Goal: Register for event/course

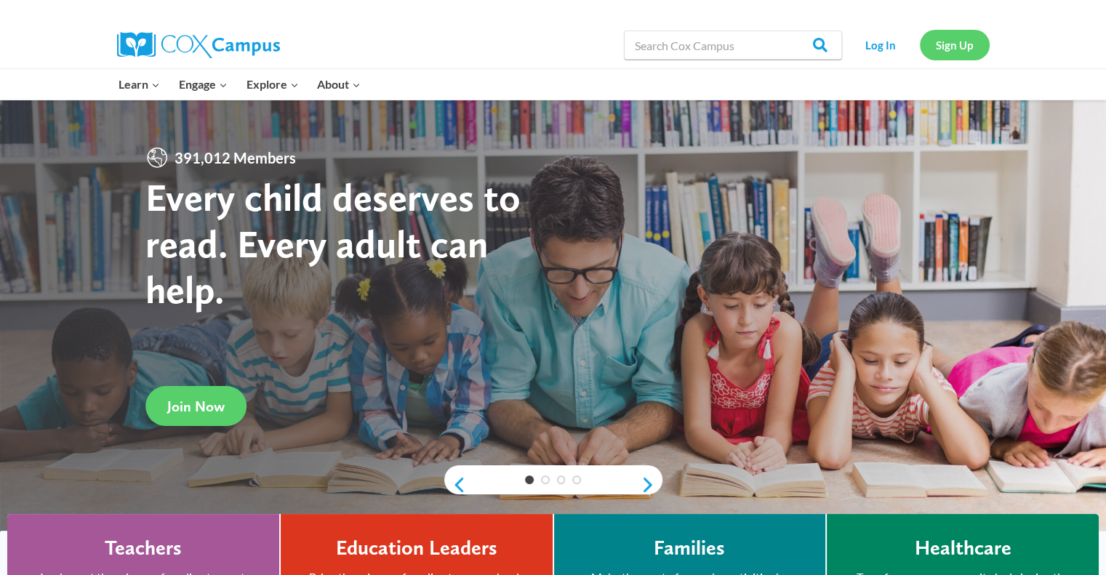
click at [942, 50] on link "Sign Up" at bounding box center [955, 45] width 70 height 30
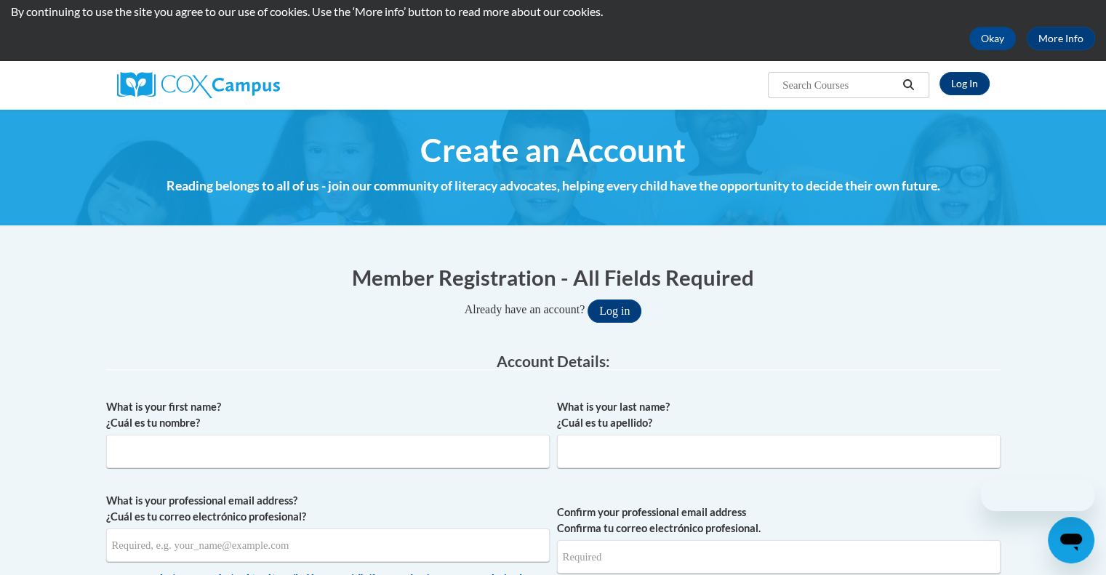
scroll to position [73, 0]
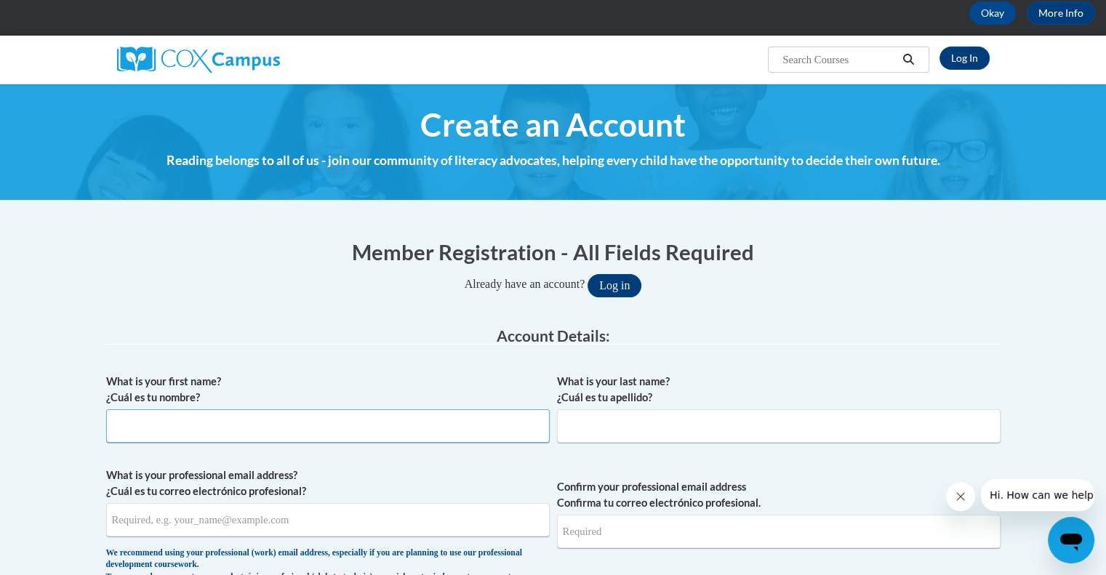
click at [225, 433] on input "What is your first name? ¿Cuál es tu nombre?" at bounding box center [327, 425] width 443 height 33
type input "Cassie"
type input "Manz"
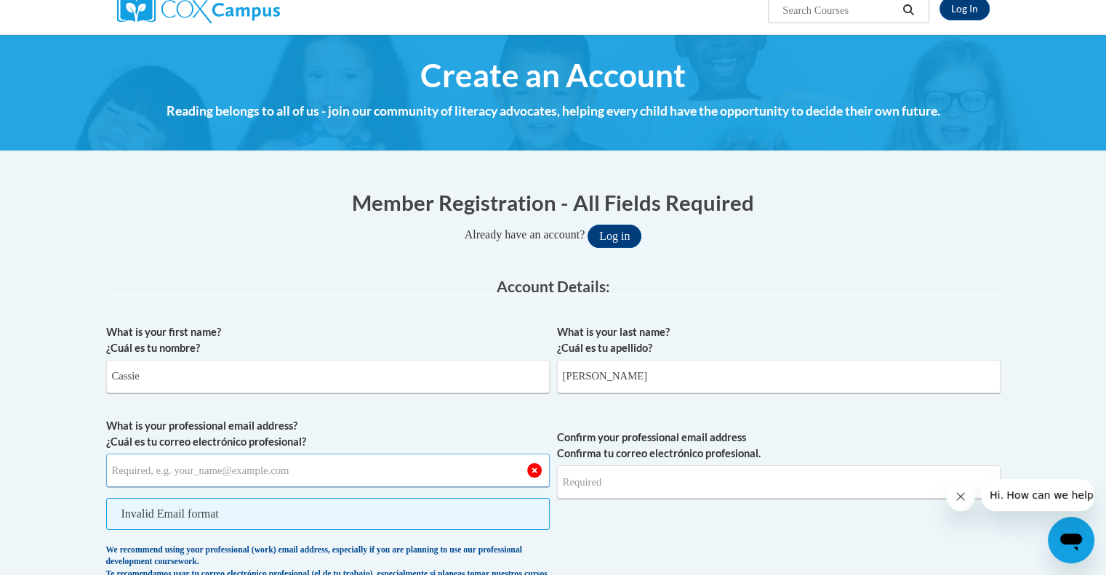
scroll to position [218, 0]
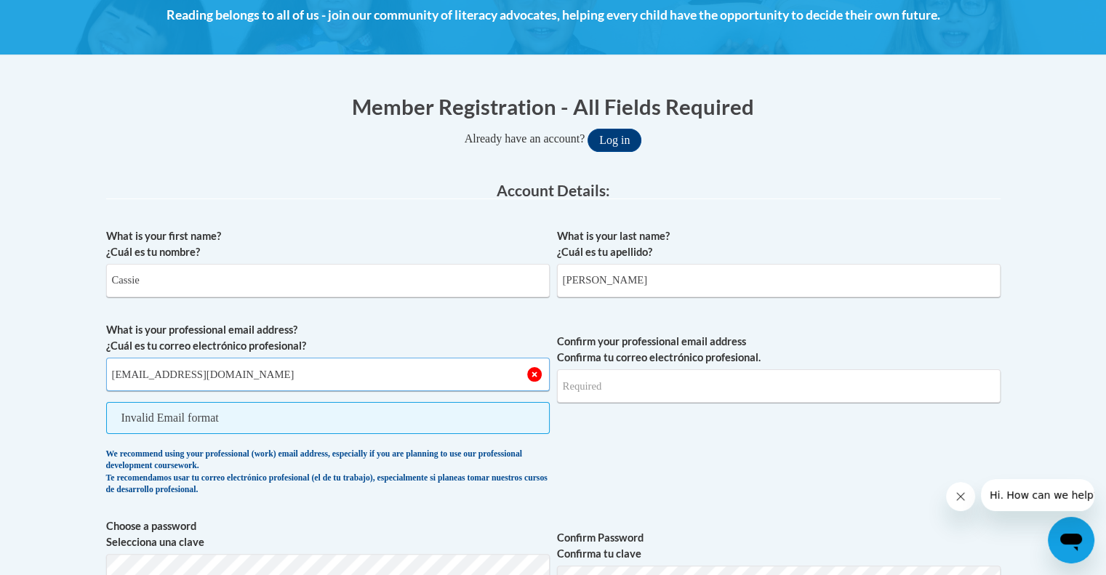
type input "cmanz@wivcs.org"
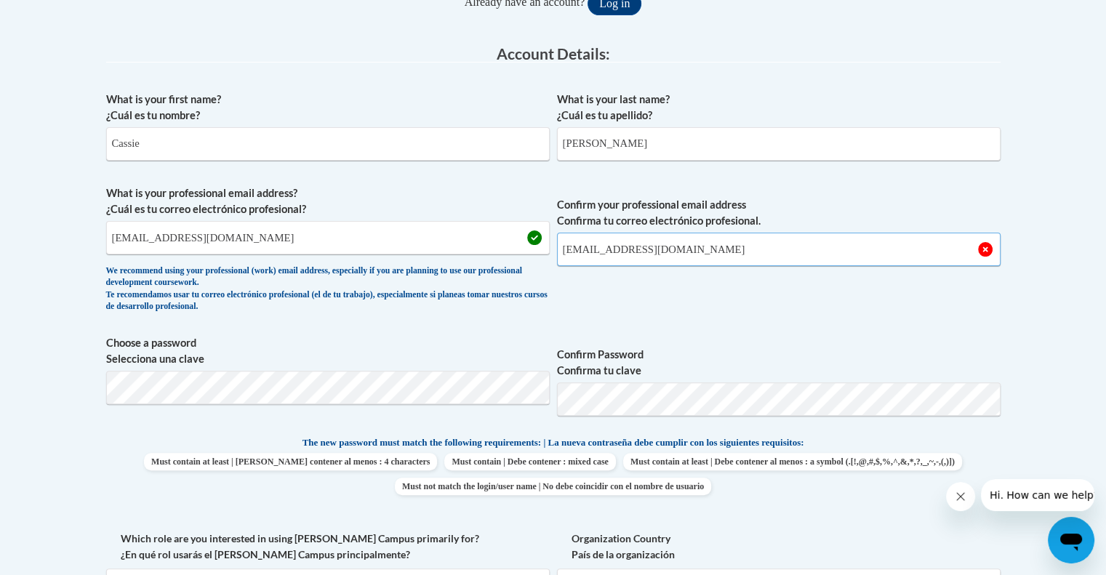
scroll to position [363, 0]
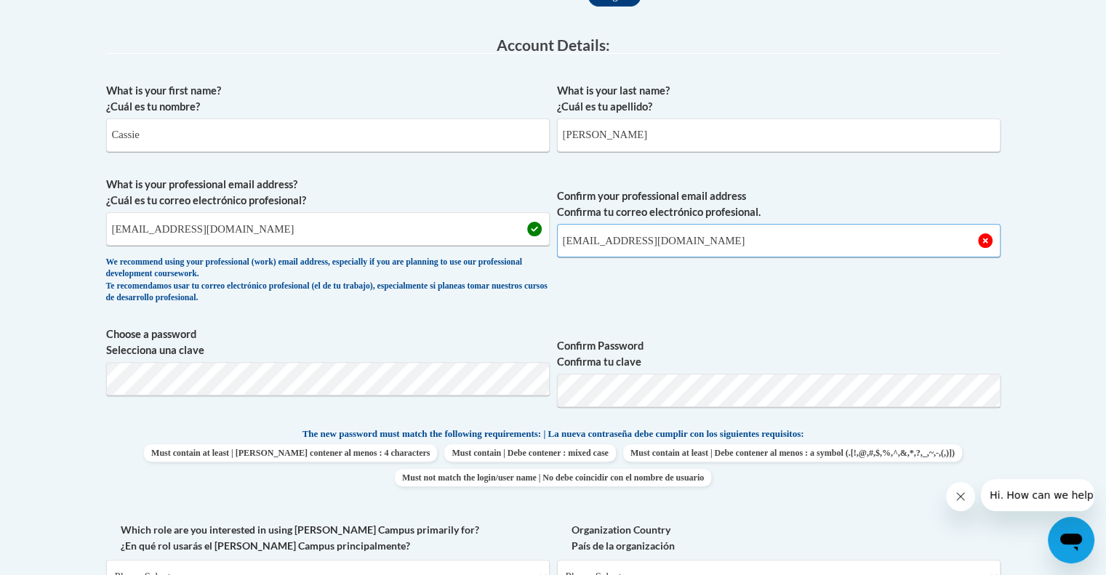
type input "cmanz@wivcs.org"
click at [50, 363] on body "This site uses cookies to help improve your learning experience. By continuing …" at bounding box center [553, 524] width 1106 height 1775
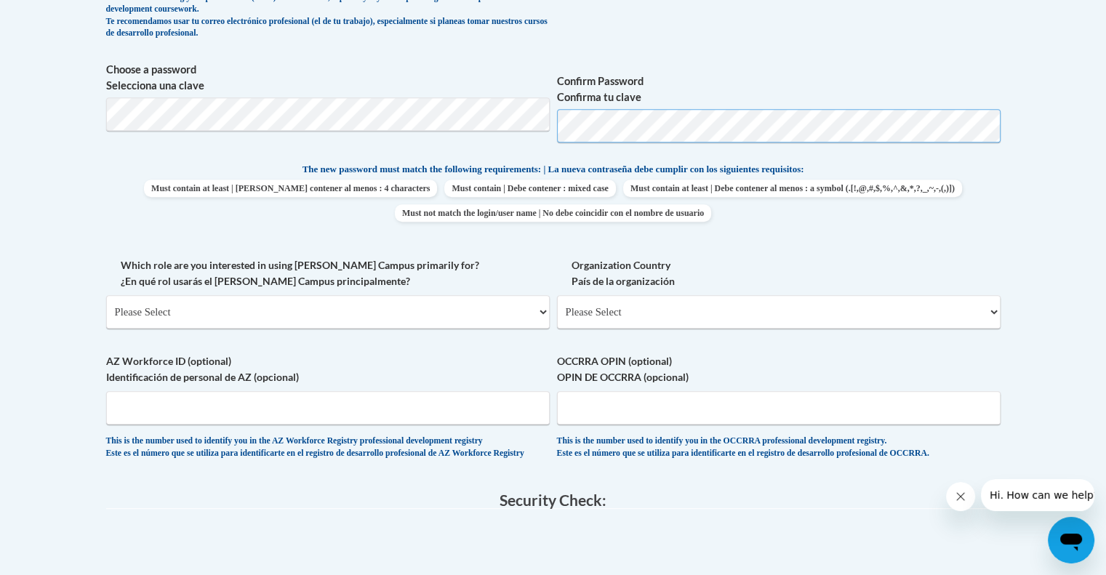
scroll to position [654, 0]
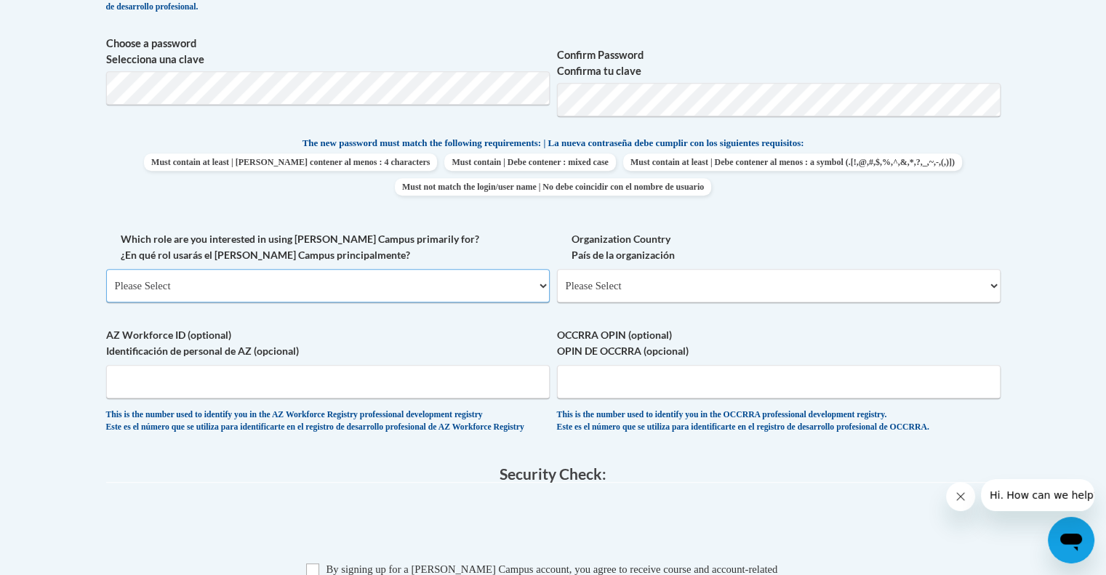
click at [308, 284] on select "Please Select College/University | Colegio/Universidad Community/Nonprofit Part…" at bounding box center [327, 285] width 443 height 33
select select "fbf2d438-af2f-41f8-98f1-81c410e29de3"
click at [106, 269] on select "Please Select College/University | Colegio/Universidad Community/Nonprofit Part…" at bounding box center [327, 285] width 443 height 33
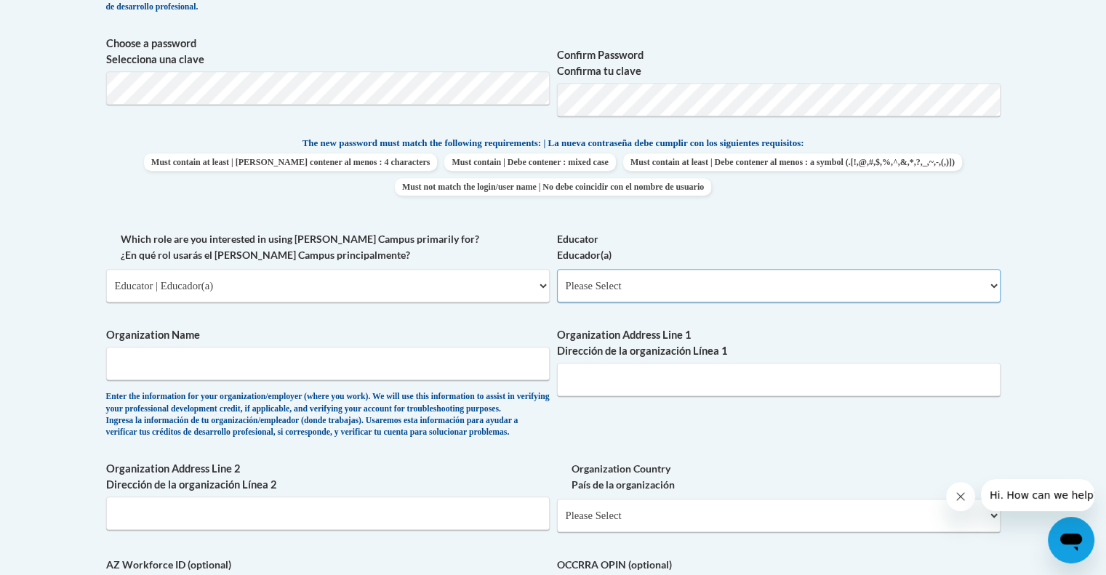
click at [646, 284] on select "Please Select Early Learning/Daycare Teacher/Family Home Care Provider | Maestr…" at bounding box center [778, 285] width 443 height 33
select select "8e40623d-54d0-45cd-9f92-5df65cd3f8cf"
click at [557, 269] on select "Please Select Early Learning/Daycare Teacher/Family Home Care Provider | Maestr…" at bounding box center [778, 285] width 443 height 33
click at [214, 370] on input "Organization Name" at bounding box center [327, 363] width 443 height 33
type input "Wisconsin Virtual Academy"
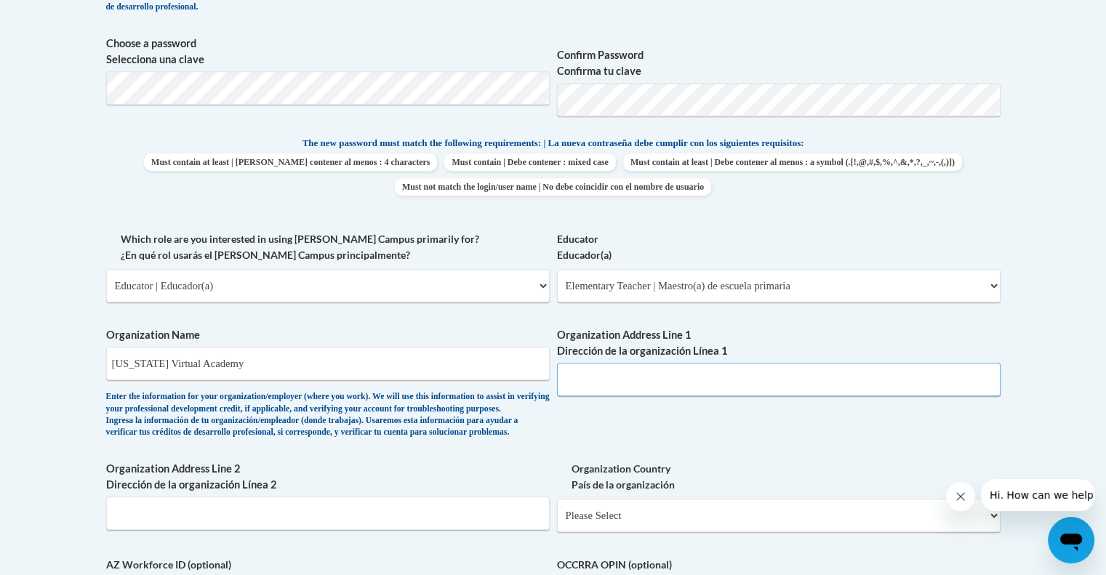
click at [643, 386] on input "Organization Address Line 1 Dirección de la organización Línea 1" at bounding box center [778, 379] width 443 height 33
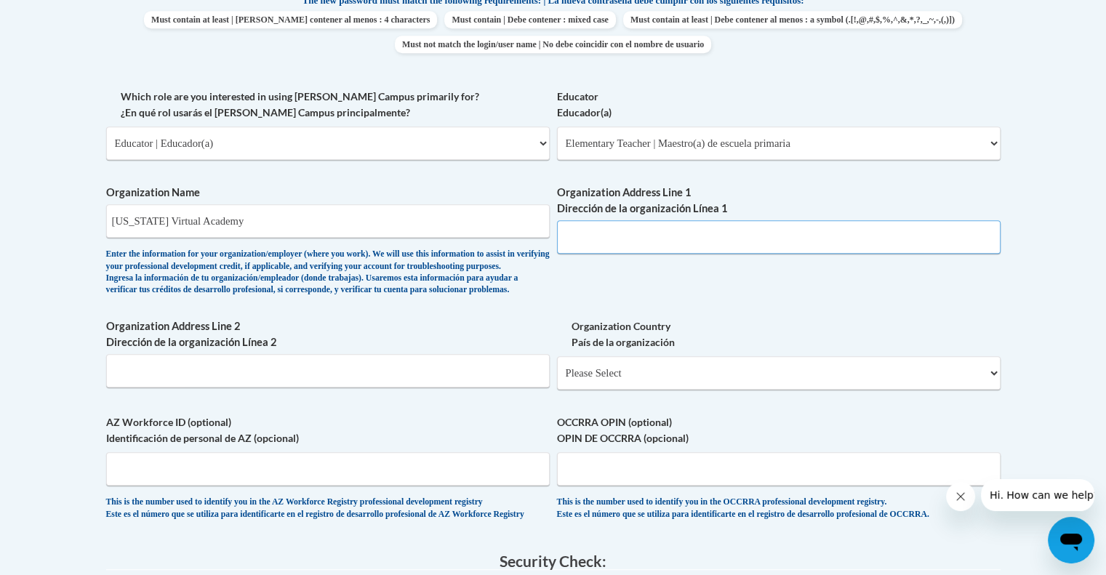
scroll to position [800, 0]
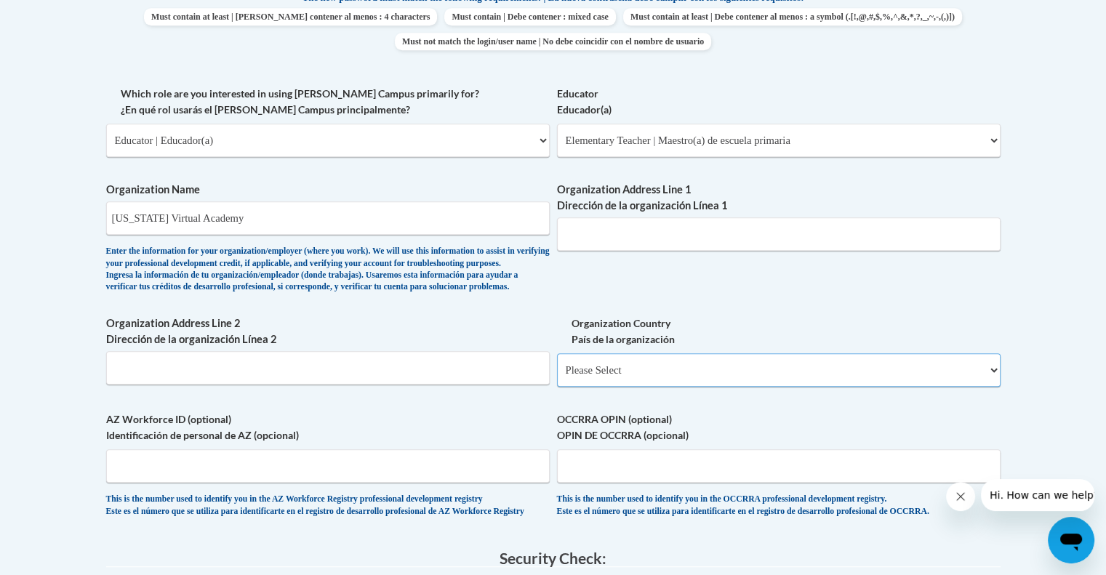
click at [660, 387] on select "Please Select United States | Estados Unidos Outside of the United States | Fue…" at bounding box center [778, 369] width 443 height 33
select select "ad49bcad-a171-4b2e-b99c-48b446064914"
click at [557, 377] on select "Please Select United States | Estados Unidos Outside of the United States | Fue…" at bounding box center [778, 369] width 443 height 33
select select
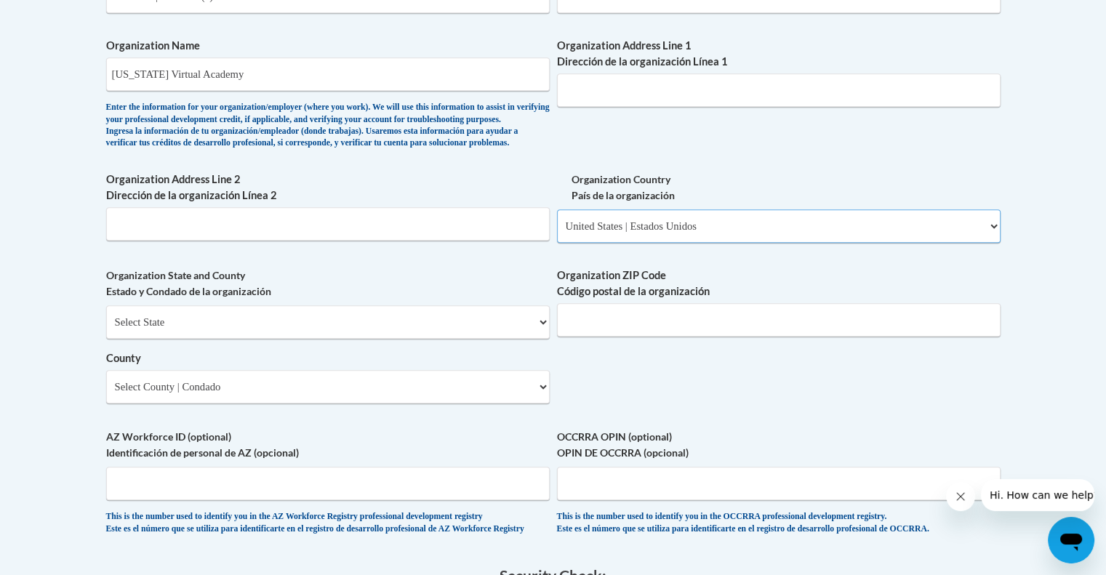
scroll to position [945, 0]
click at [624, 332] on input "Organization ZIP Code Código postal de la organización" at bounding box center [778, 318] width 443 height 33
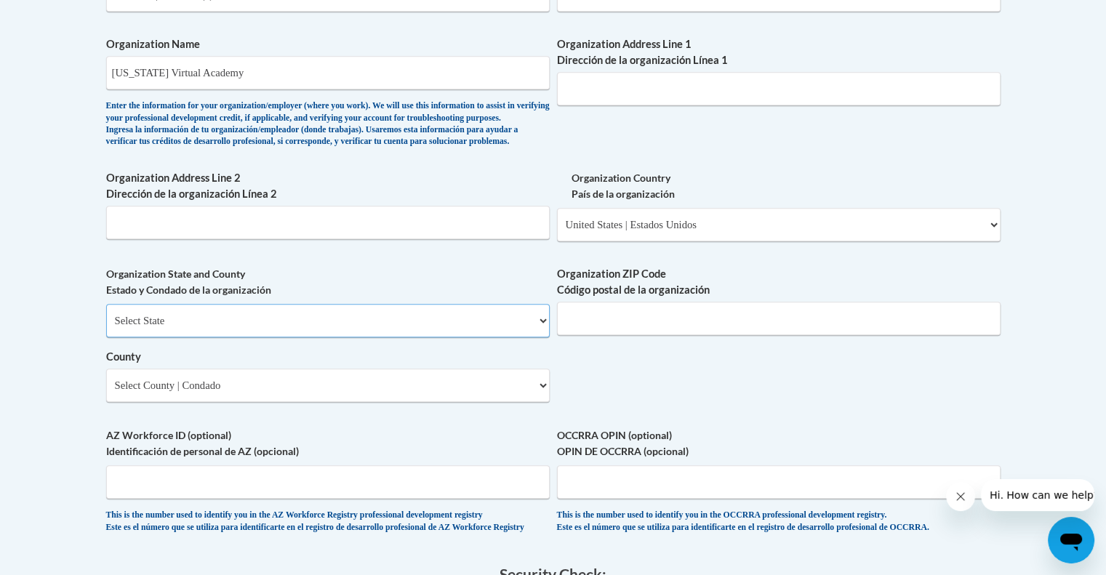
click at [228, 337] on select "Select State Alabama Alaska Arizona Arkansas California Colorado Connecticut De…" at bounding box center [327, 320] width 443 height 33
select select "Wisconsin"
click at [106, 328] on select "Select State Alabama Alaska Arizona Arkansas California Colorado Connecticut De…" at bounding box center [327, 320] width 443 height 33
click at [515, 402] on select "Select County Adams Ashland Barron Bayfield Brown Buffalo Burnett Calumet Chipp…" at bounding box center [327, 385] width 443 height 33
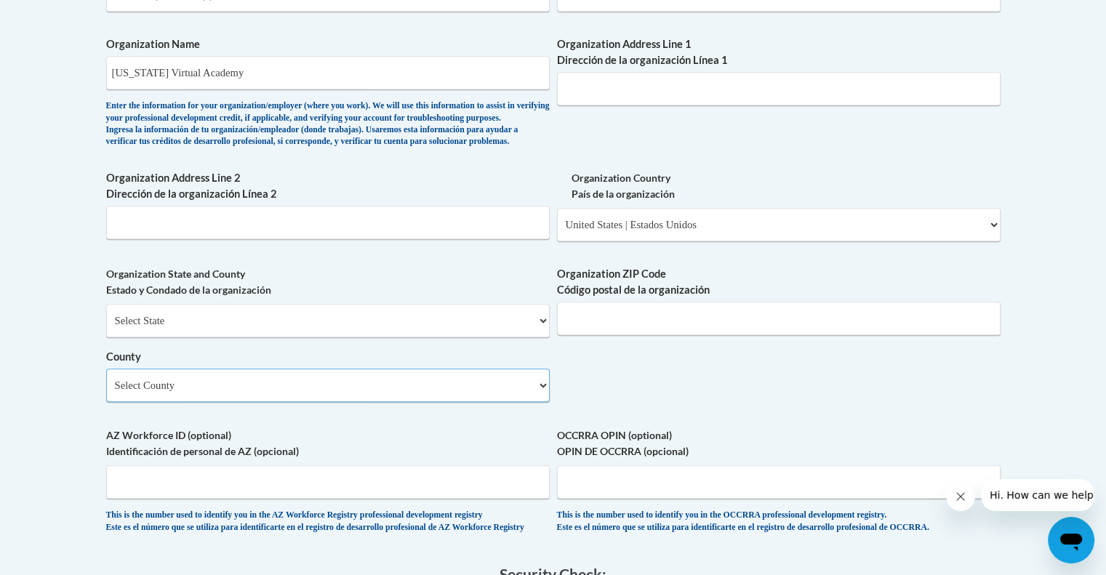
click at [515, 402] on select "Select County Adams Ashland Barron Bayfield Brown Buffalo Burnett Calumet Chipp…" at bounding box center [327, 385] width 443 height 33
click at [772, 424] on div "What is your first name? ¿Cuál es tu nombre? Cassie What is your last name? ¿Cu…" at bounding box center [553, 21] width 894 height 1054
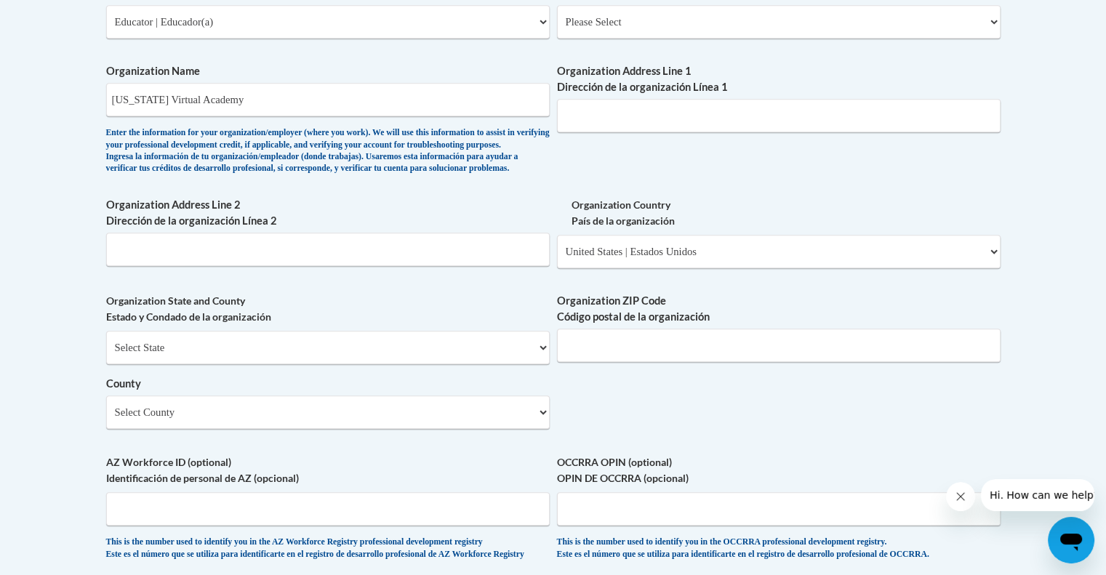
scroll to position [872, 0]
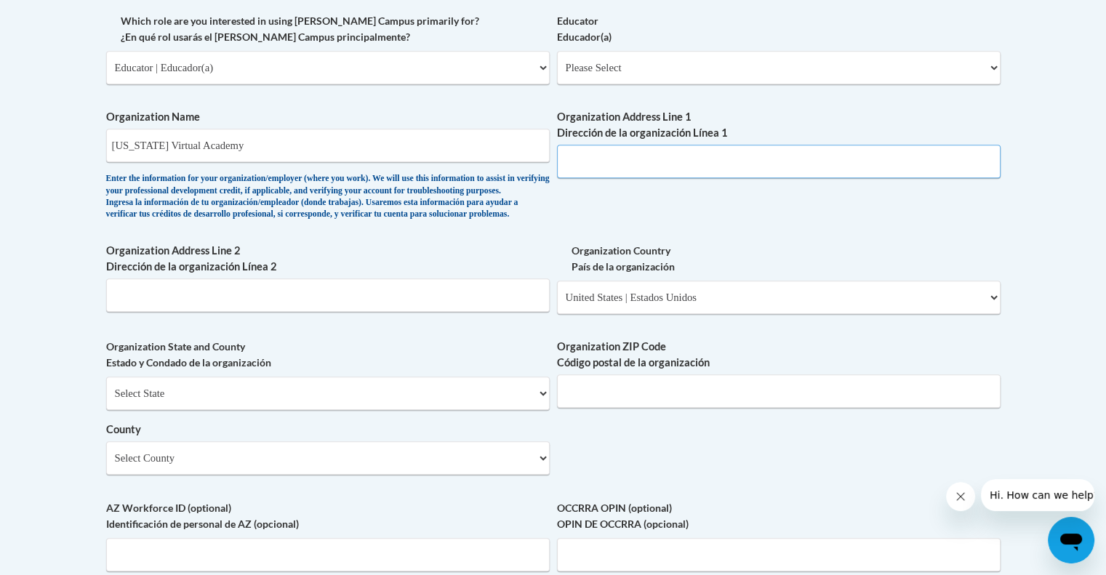
click at [578, 164] on input "Organization Address Line 1 Dirección de la organización Línea 1" at bounding box center [778, 161] width 443 height 33
paste input "4721 Dale-Curtin Drive"
type input "4721 Dale-Curtin Drive"
click at [619, 408] on input "Organization ZIP Code Código postal de la organización" at bounding box center [778, 390] width 443 height 33
paste input "53558"
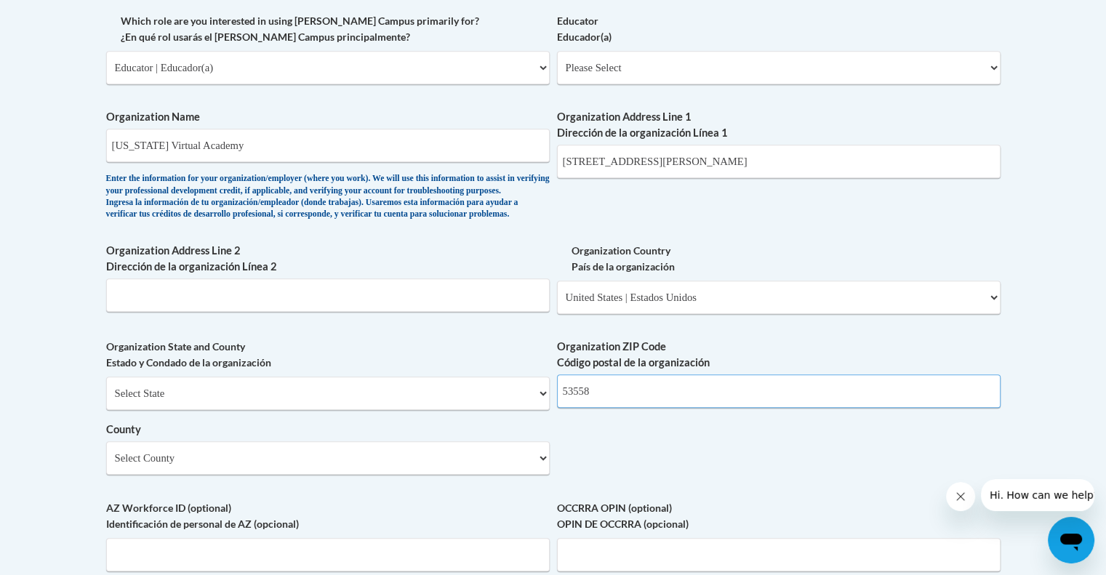
type input "53558"
click at [396, 371] on label "Organization State and County Estado y Condado de la organización" at bounding box center [327, 355] width 443 height 32
click at [204, 312] on input "Organization Address Line 2 Dirección de la organización Línea 2" at bounding box center [327, 294] width 443 height 33
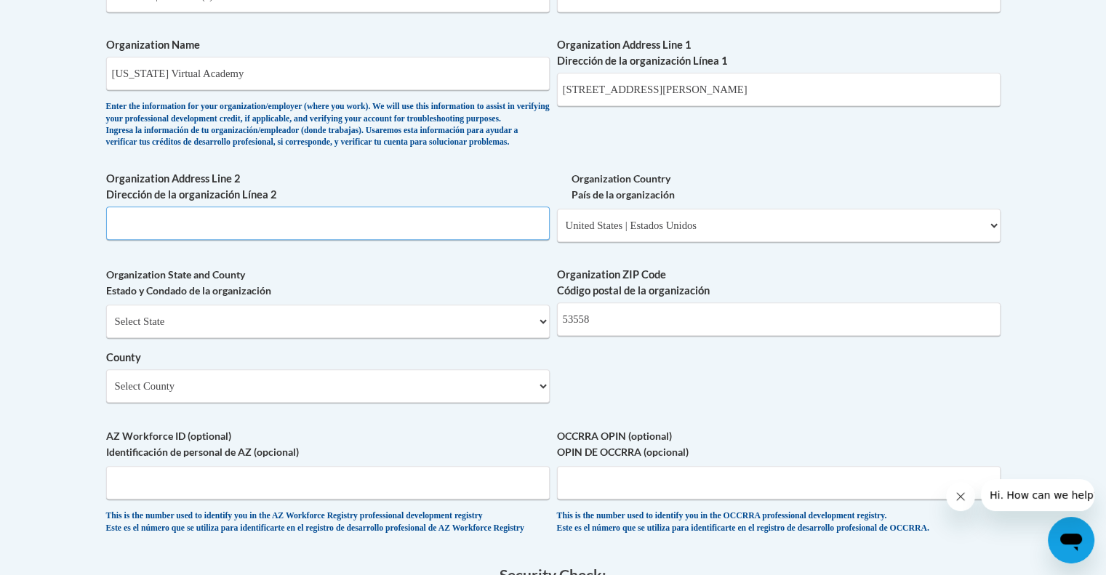
scroll to position [945, 0]
paste input "McFarland, WI"
type input "McFarland, WI"
click at [90, 248] on body "This site uses cookies to help improve your learning experience. By continuing …" at bounding box center [553, 138] width 1106 height 2166
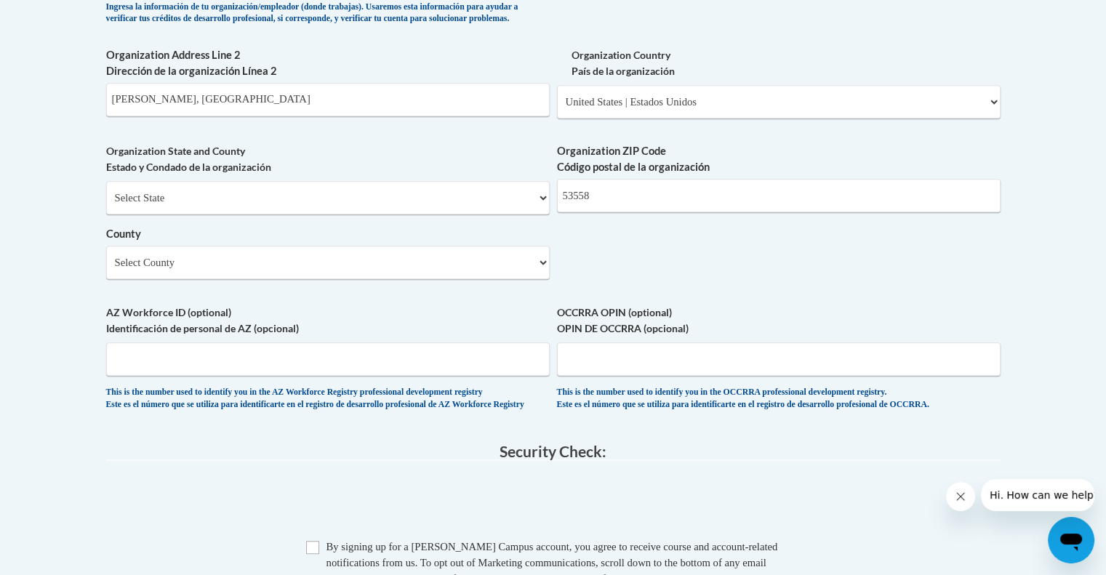
scroll to position [1090, 0]
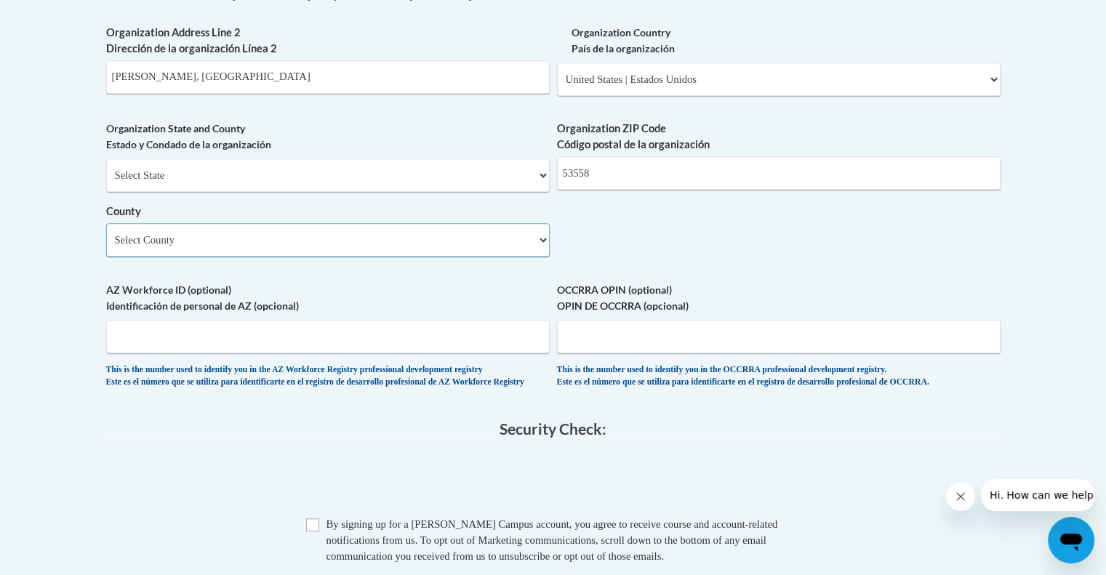
click at [183, 257] on select "Select County Adams Ashland Barron Bayfield Brown Buffalo Burnett Calumet Chipp…" at bounding box center [327, 239] width 443 height 33
select select "Dane"
click at [106, 247] on select "Select County Adams Ashland Barron Bayfield Brown Buffalo Burnett Calumet Chipp…" at bounding box center [327, 239] width 443 height 33
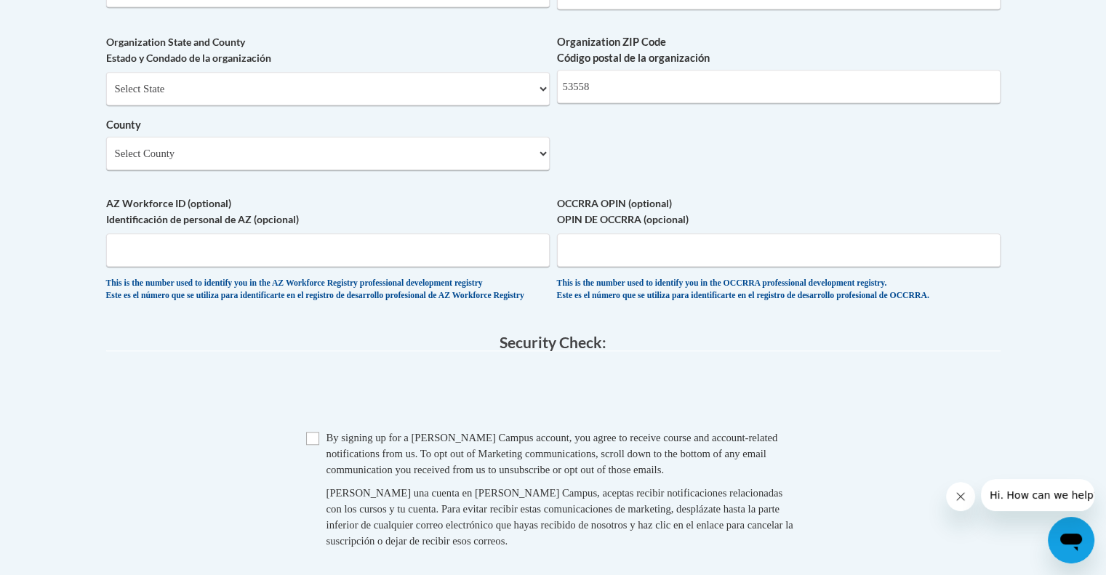
scroll to position [1381, 0]
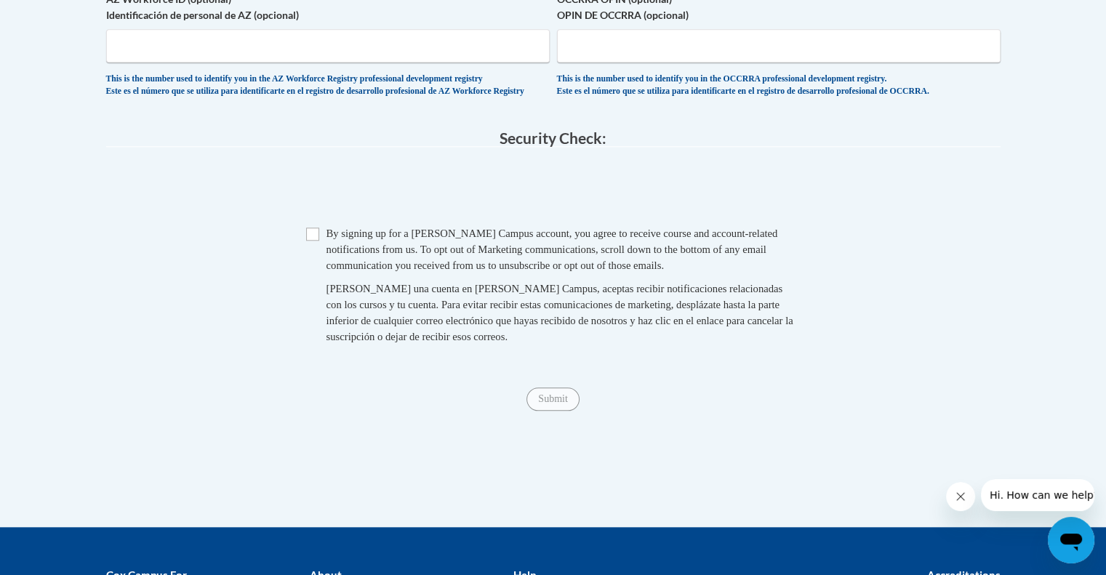
click at [315, 281] on span "Checkbox By signing up for a Cox Campus account, you agree to receive course an…" at bounding box center [553, 292] width 494 height 134
click at [322, 269] on span "Checkbox By signing up for a Cox Campus account, you agree to receive course an…" at bounding box center [553, 292] width 494 height 134
click at [321, 270] on span "Checkbox By signing up for a Cox Campus account, you agree to receive course an…" at bounding box center [553, 292] width 494 height 134
click at [311, 241] on input "Checkbox" at bounding box center [312, 234] width 13 height 13
checkbox input "true"
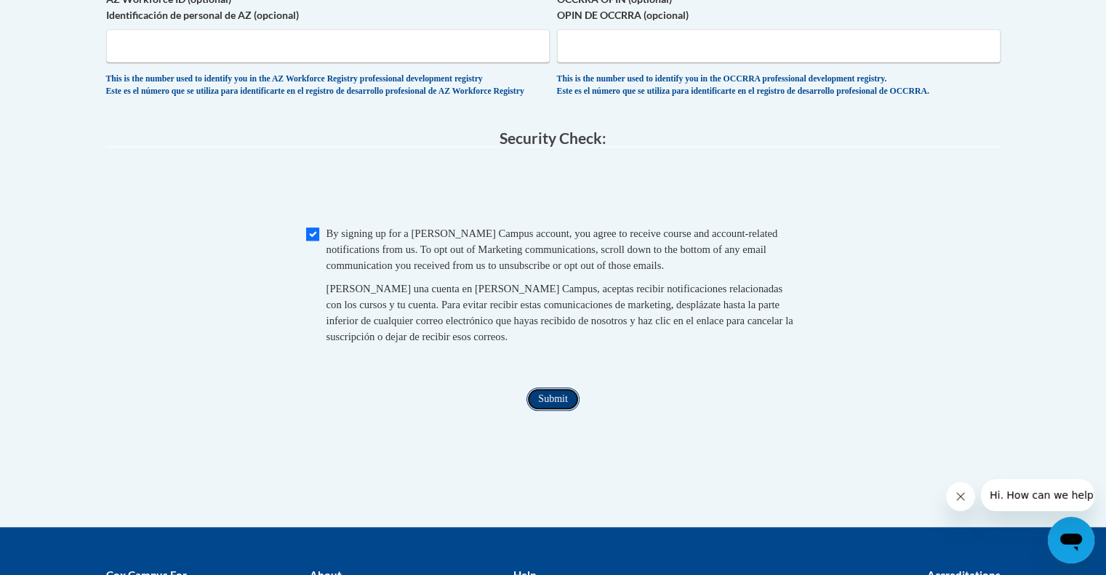
click at [543, 411] on input "Submit" at bounding box center [552, 398] width 52 height 23
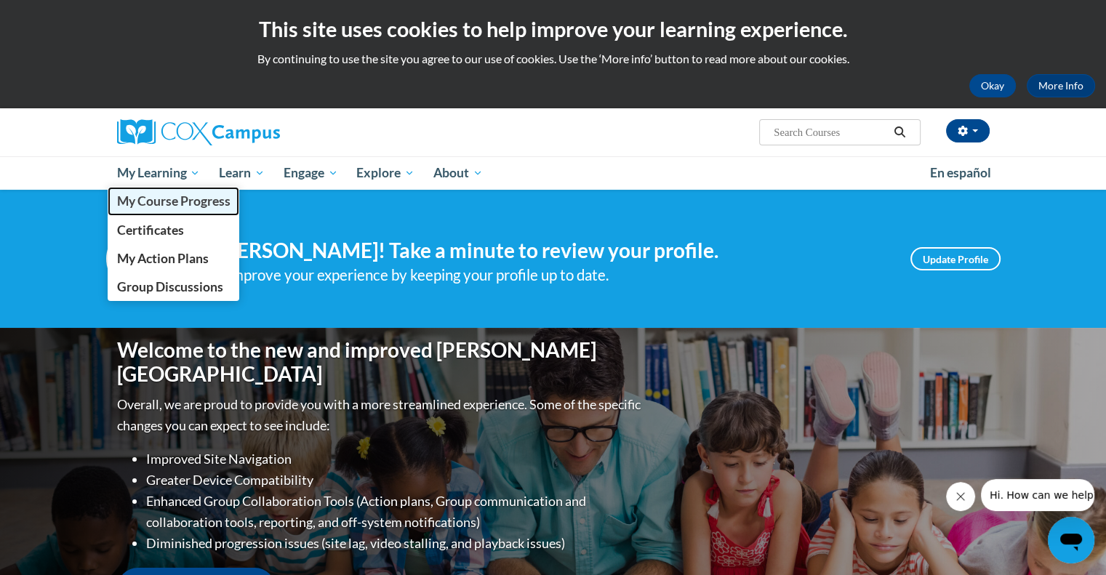
click at [172, 193] on span "My Course Progress" at bounding box center [172, 200] width 113 height 15
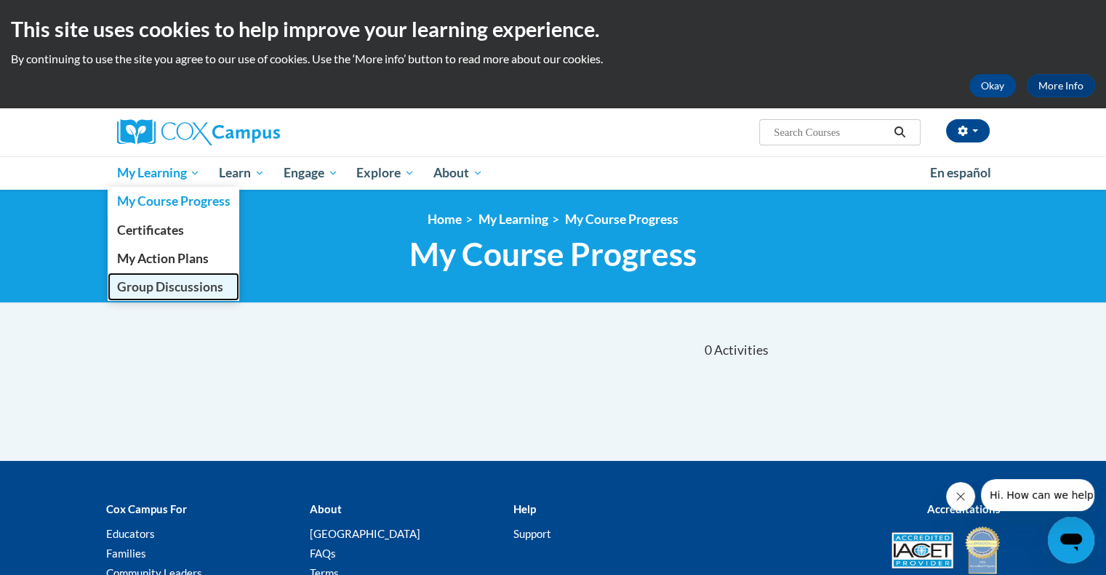
click at [195, 278] on link "Group Discussions" at bounding box center [174, 287] width 132 height 28
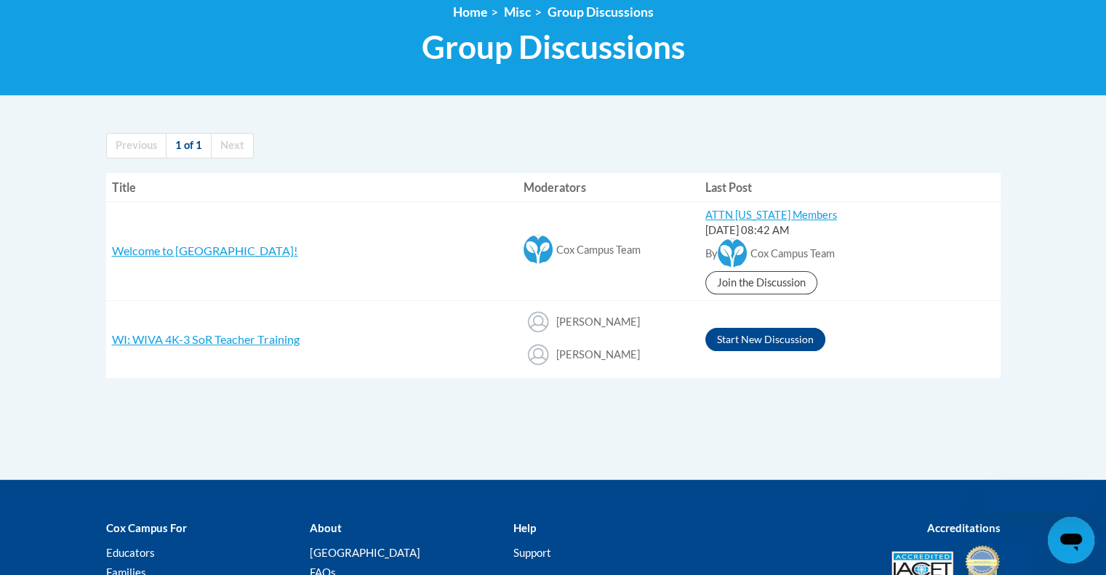
scroll to position [218, 0]
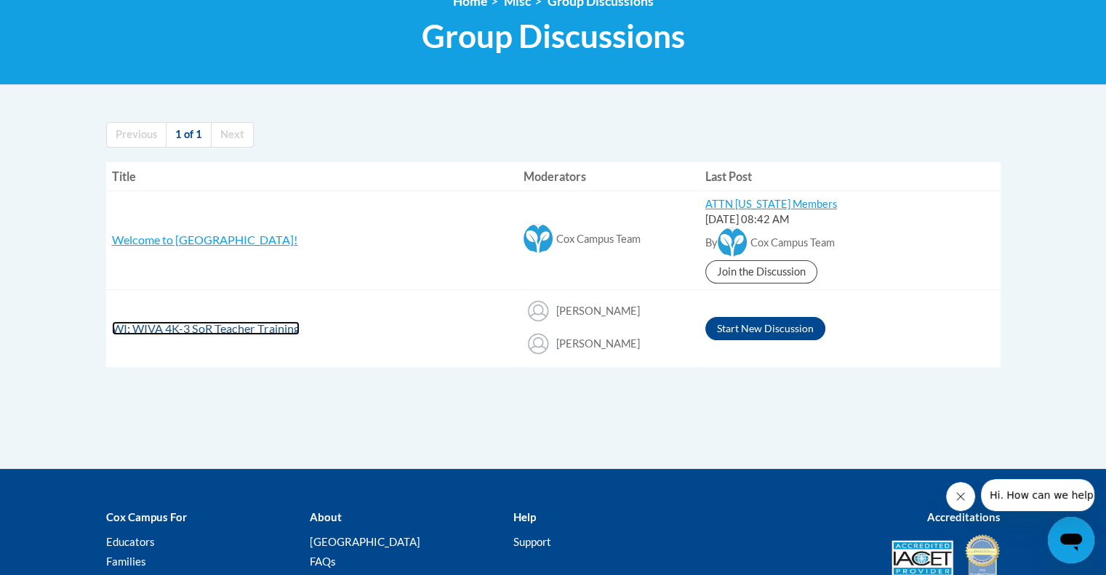
click at [252, 324] on span "WI: WIVA 4K-3 SoR Teacher Training" at bounding box center [206, 328] width 188 height 14
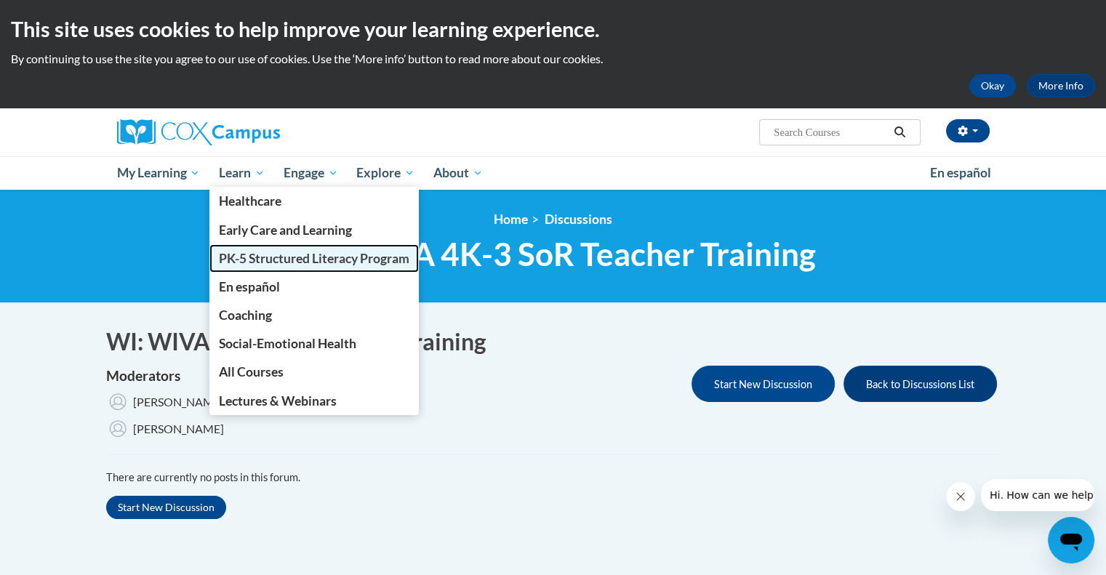
click at [310, 257] on span "PK-5 Structured Literacy Program" at bounding box center [314, 258] width 190 height 15
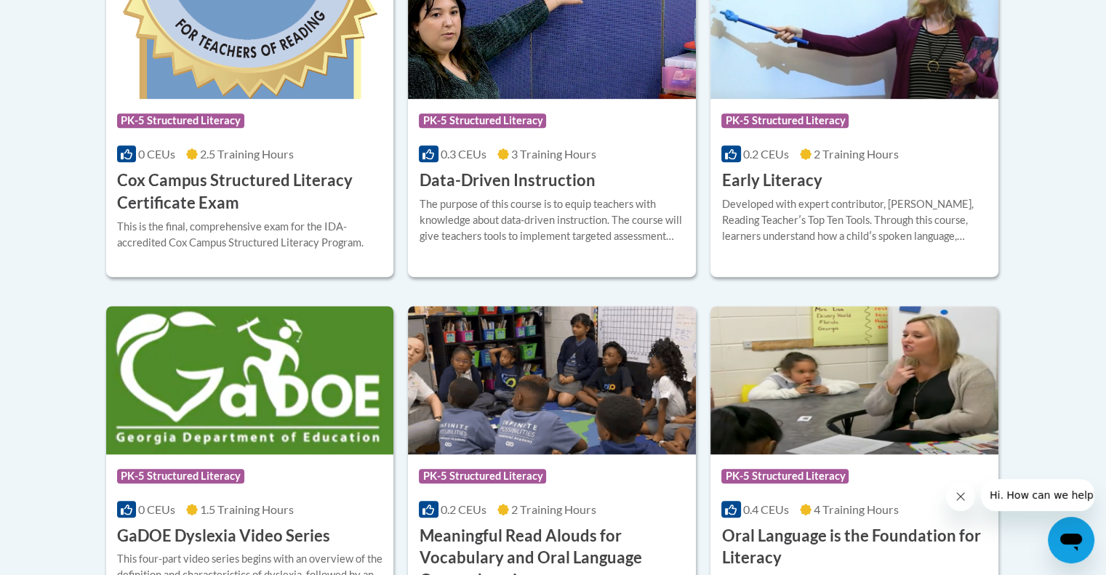
scroll to position [727, 0]
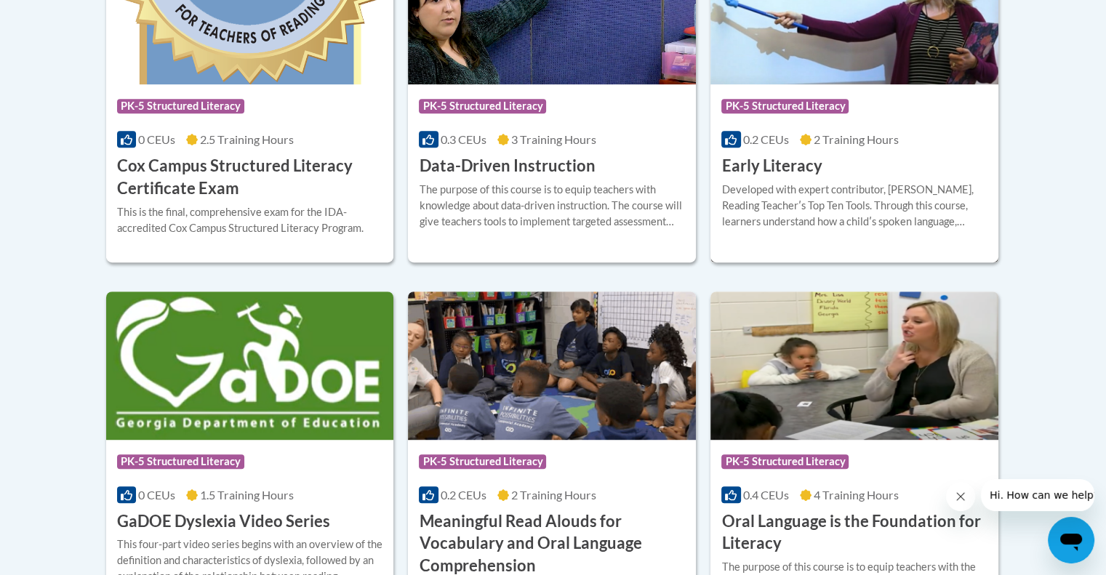
click at [805, 170] on h3 "Early Literacy" at bounding box center [771, 166] width 100 height 23
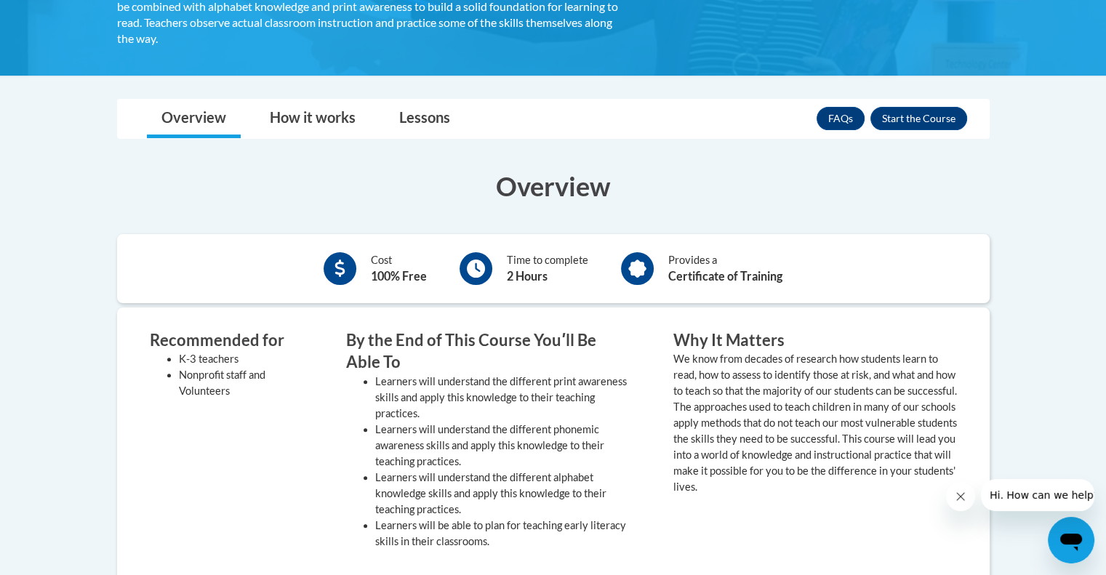
scroll to position [363, 0]
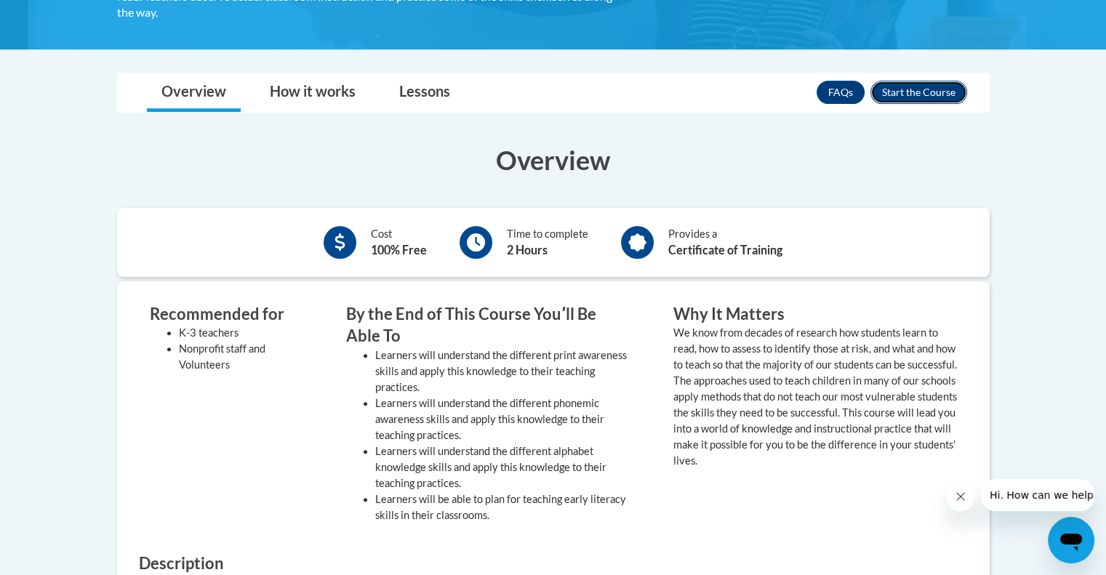
click at [933, 87] on button "Enroll" at bounding box center [918, 92] width 97 height 23
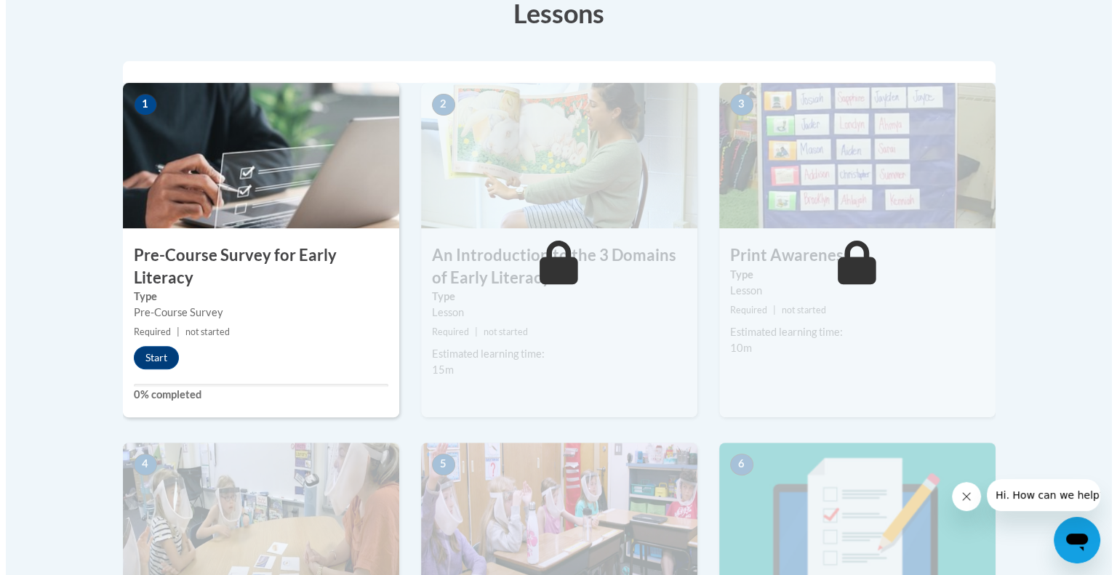
scroll to position [436, 0]
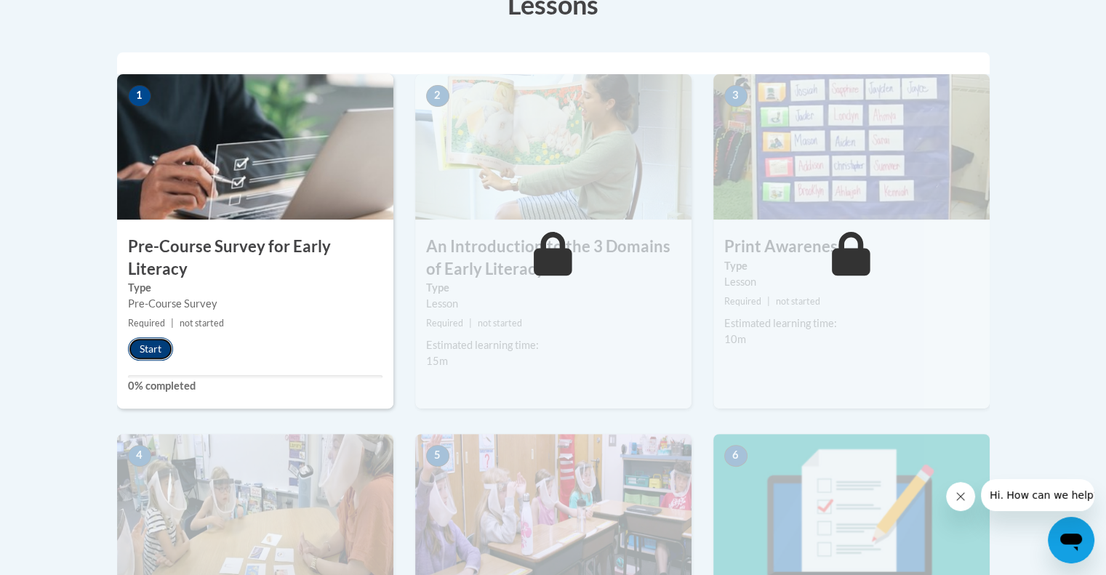
click at [151, 347] on button "Start" at bounding box center [150, 348] width 45 height 23
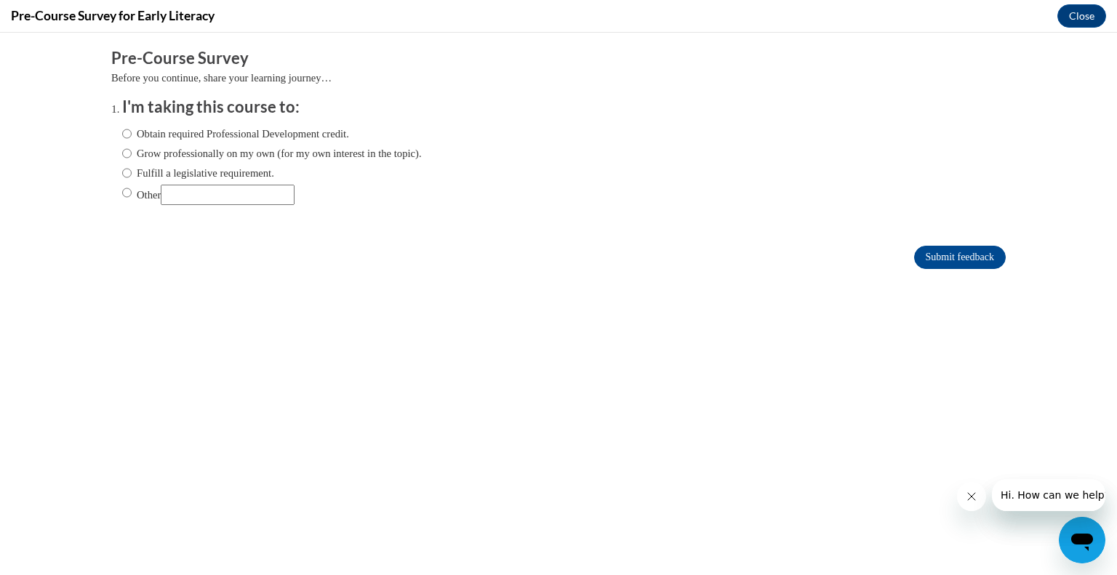
scroll to position [0, 0]
click at [122, 191] on input "Other" at bounding box center [126, 193] width 9 height 16
radio input "true"
click at [252, 198] on input "Other" at bounding box center [228, 195] width 134 height 20
click at [238, 136] on label "Obtain required Professional Development credit." at bounding box center [235, 134] width 227 height 16
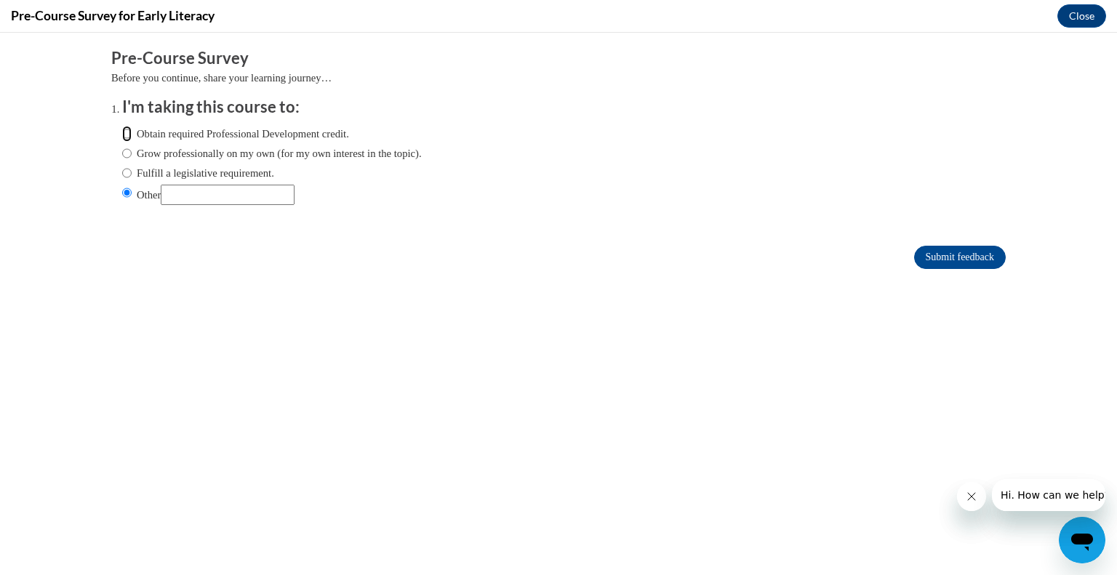
click at [132, 136] on input "Obtain required Professional Development credit." at bounding box center [126, 134] width 9 height 16
radio input "true"
click at [957, 251] on input "Submit feedback" at bounding box center [960, 257] width 92 height 23
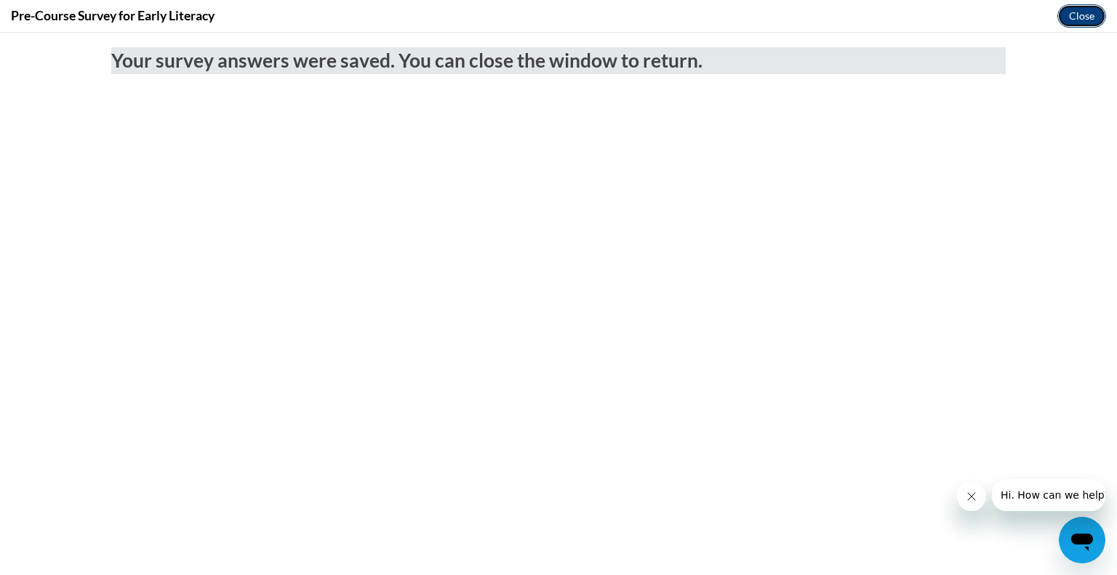
click at [1068, 11] on button "Close" at bounding box center [1081, 15] width 49 height 23
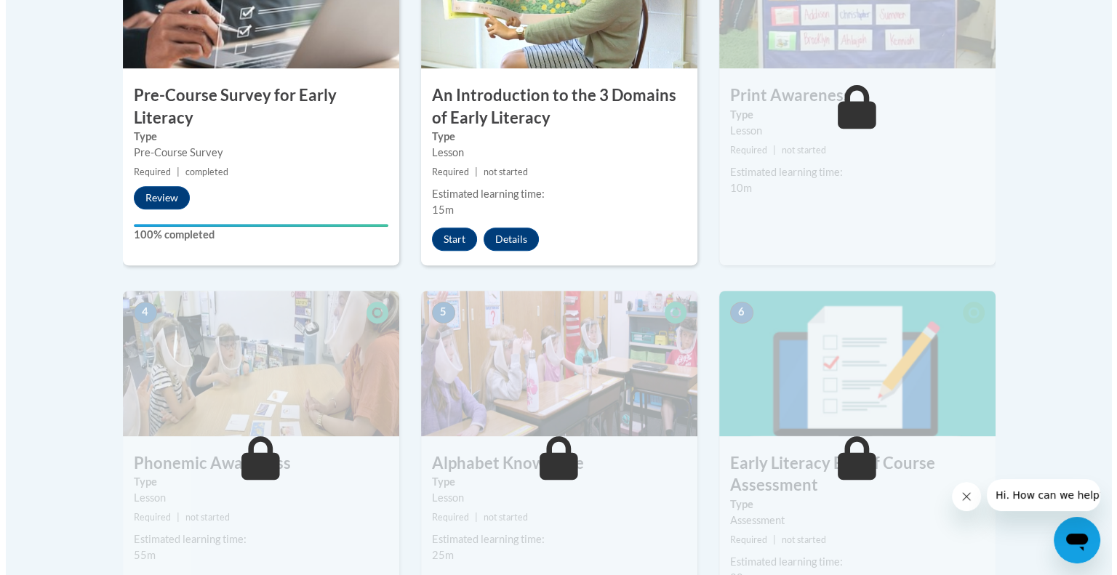
scroll to position [509, 0]
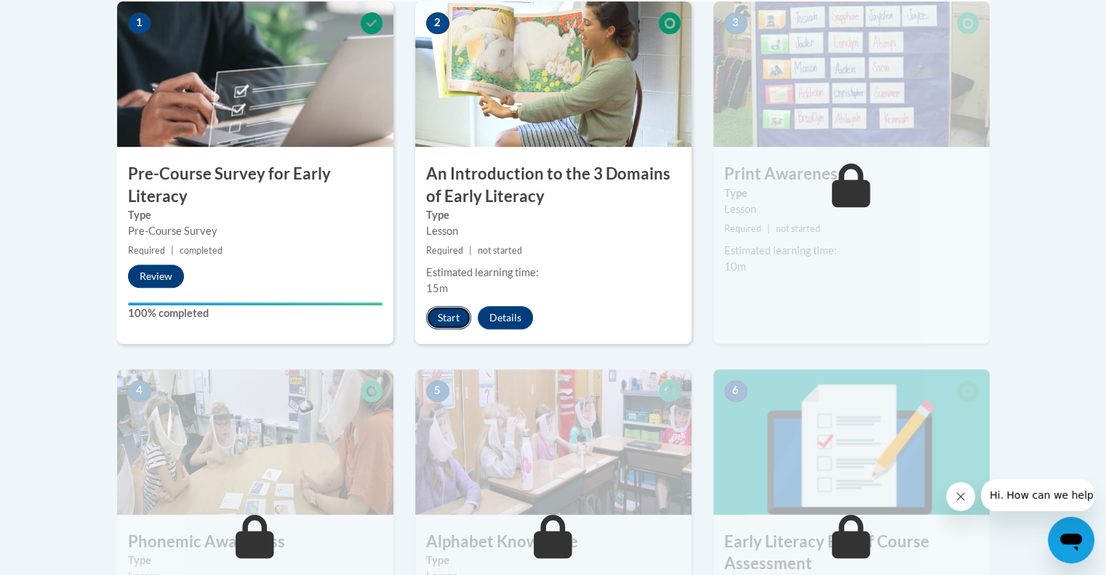
click at [456, 312] on button "Start" at bounding box center [448, 317] width 45 height 23
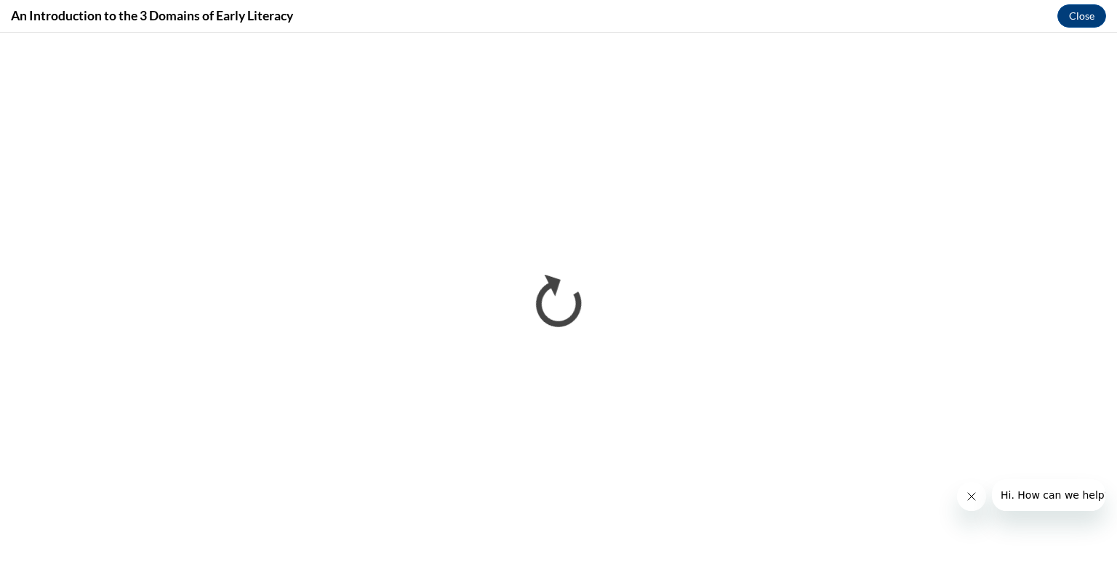
scroll to position [0, 0]
click at [979, 492] on button "Close message from company" at bounding box center [970, 496] width 29 height 29
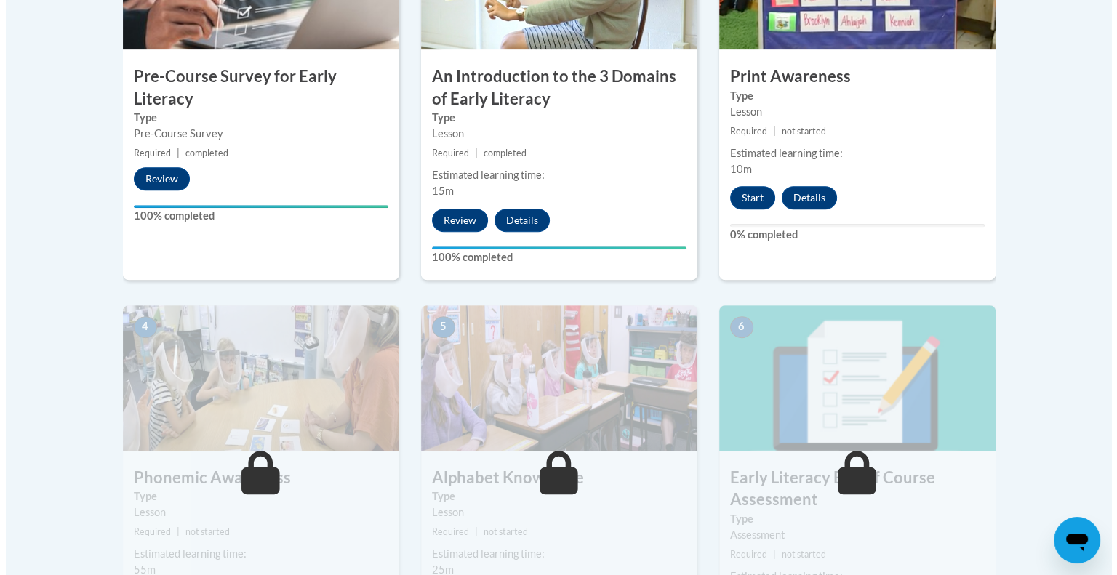
scroll to position [582, 0]
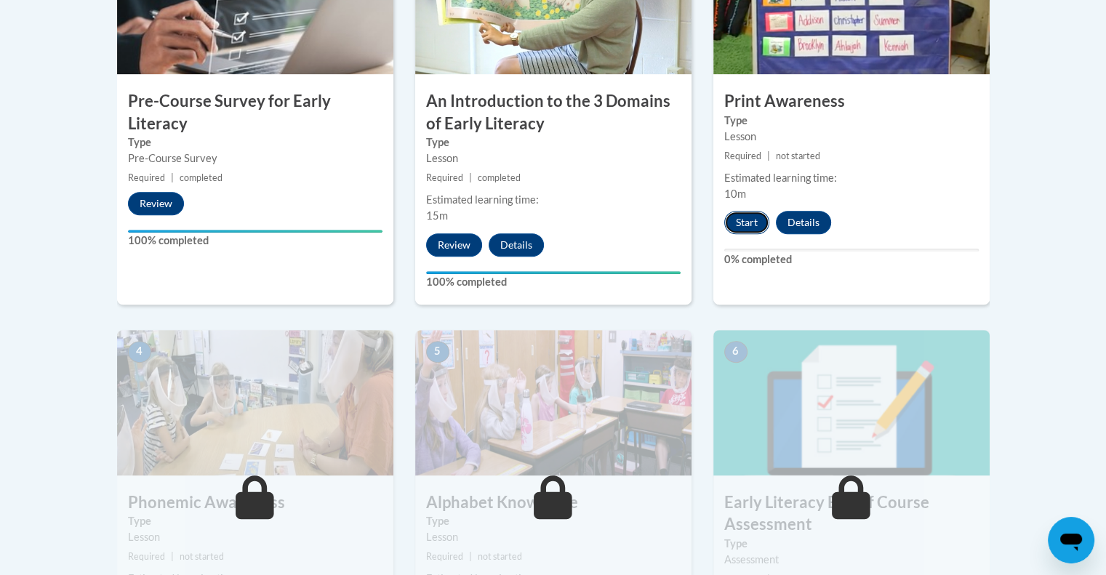
click at [750, 226] on button "Start" at bounding box center [746, 222] width 45 height 23
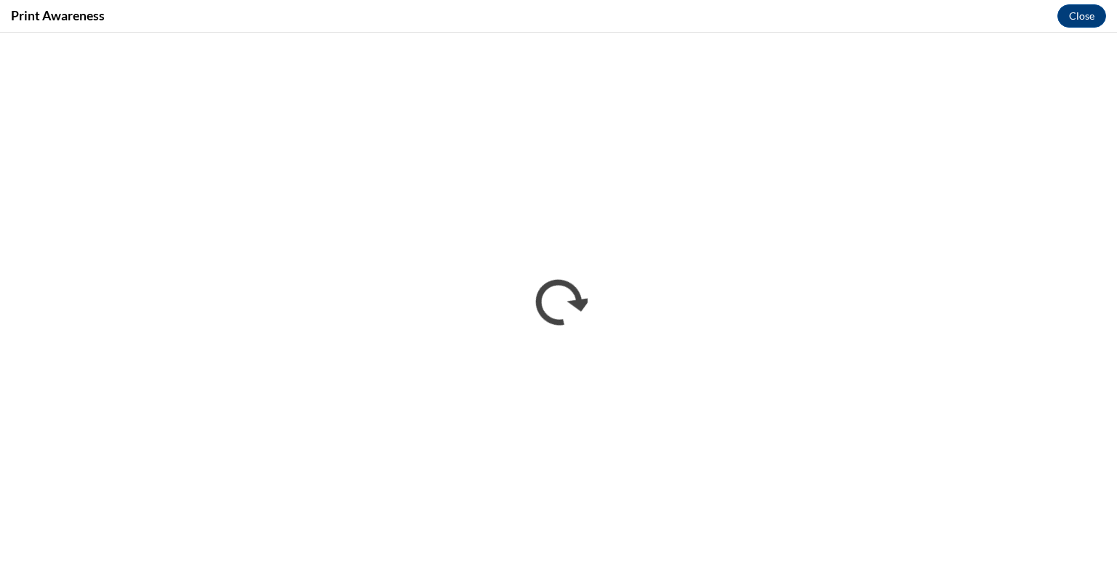
scroll to position [0, 0]
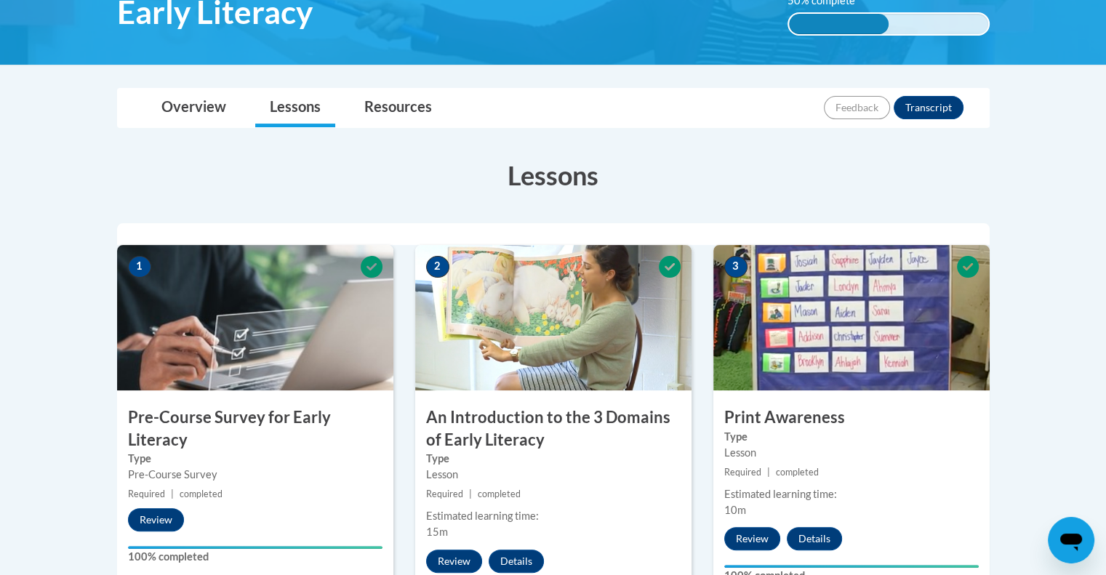
scroll to position [116, 0]
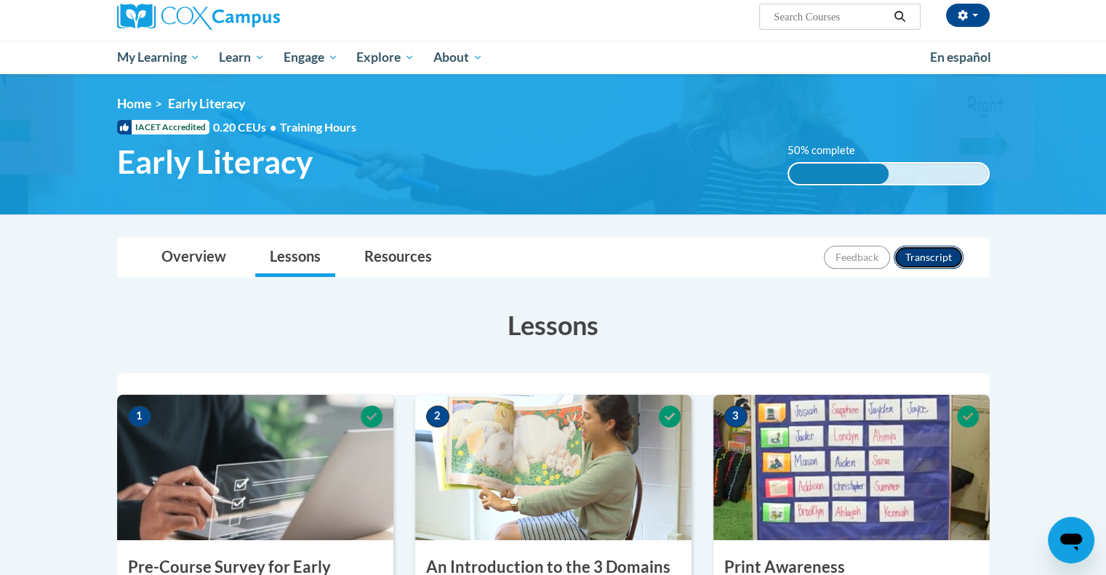
click at [942, 252] on button "Transcript" at bounding box center [928, 257] width 70 height 23
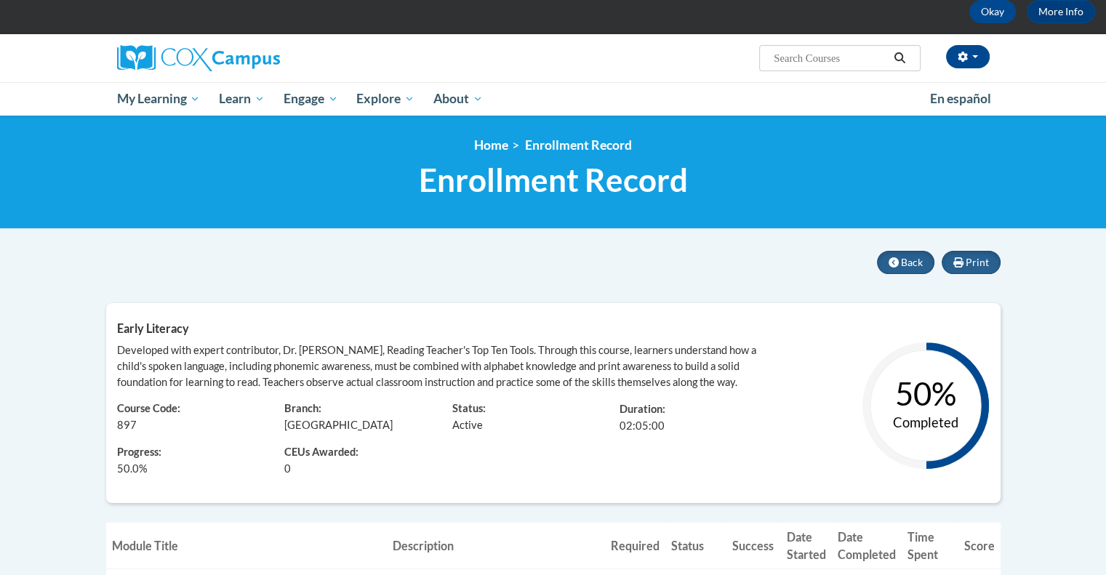
scroll to position [73, 0]
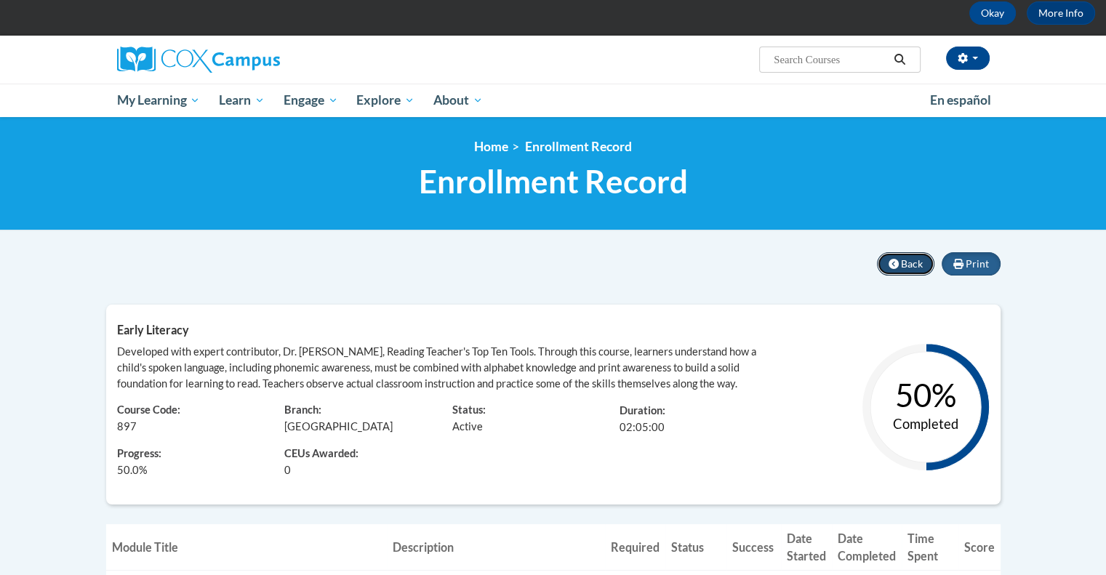
click at [920, 264] on span "Back" at bounding box center [912, 263] width 22 height 12
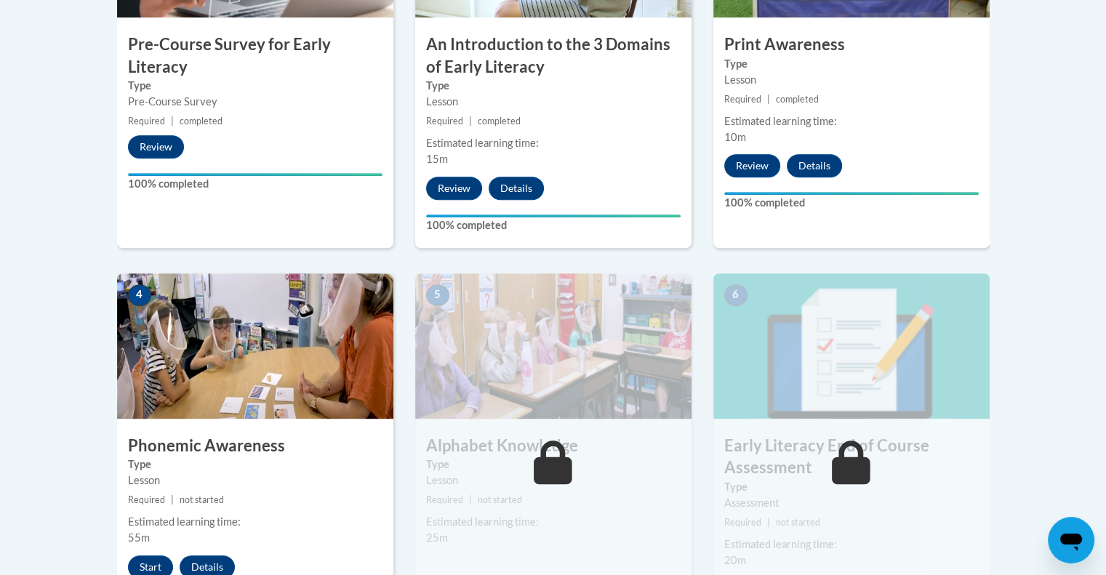
scroll to position [727, 0]
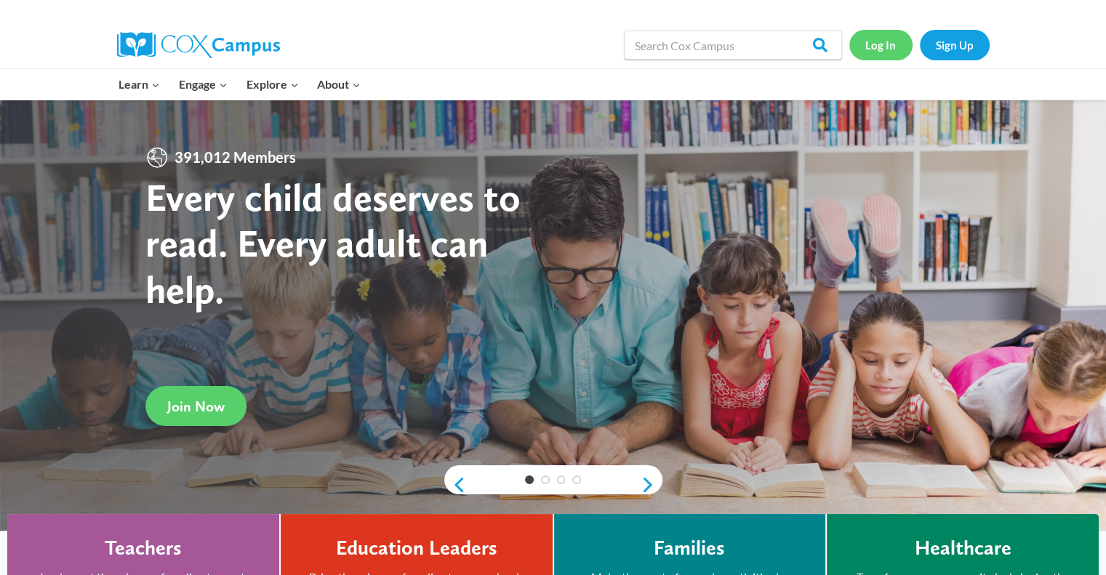
click at [879, 51] on link "Log In" at bounding box center [880, 45] width 63 height 30
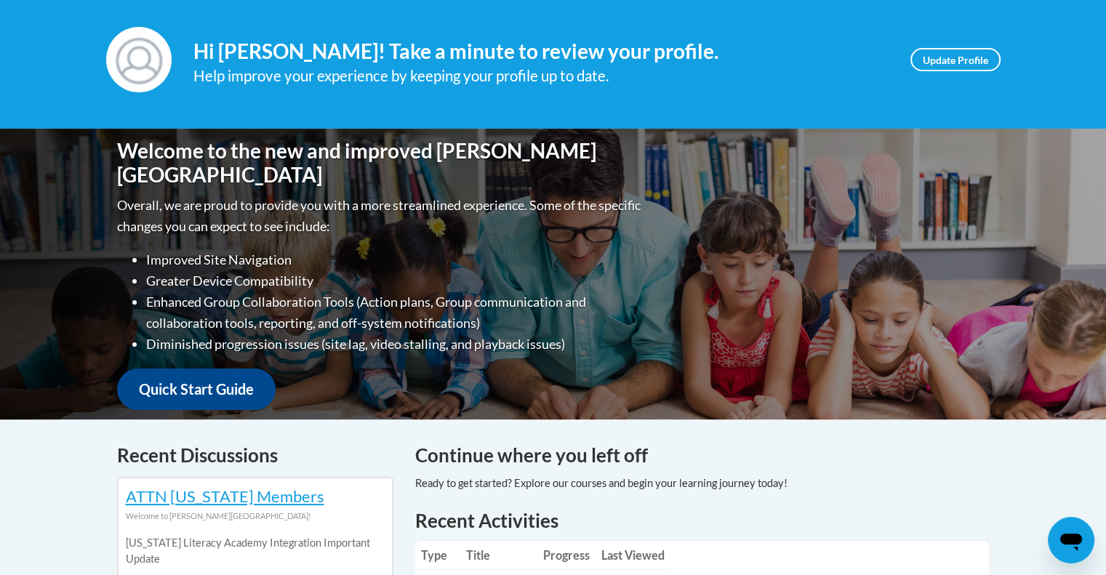
scroll to position [145, 0]
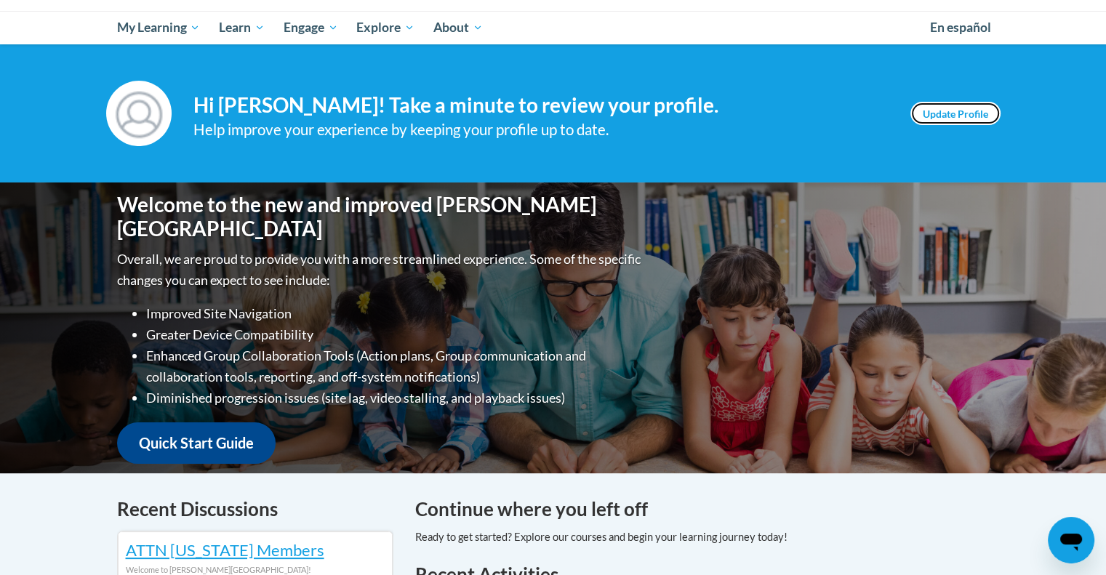
click at [934, 119] on link "Update Profile" at bounding box center [955, 113] width 90 height 23
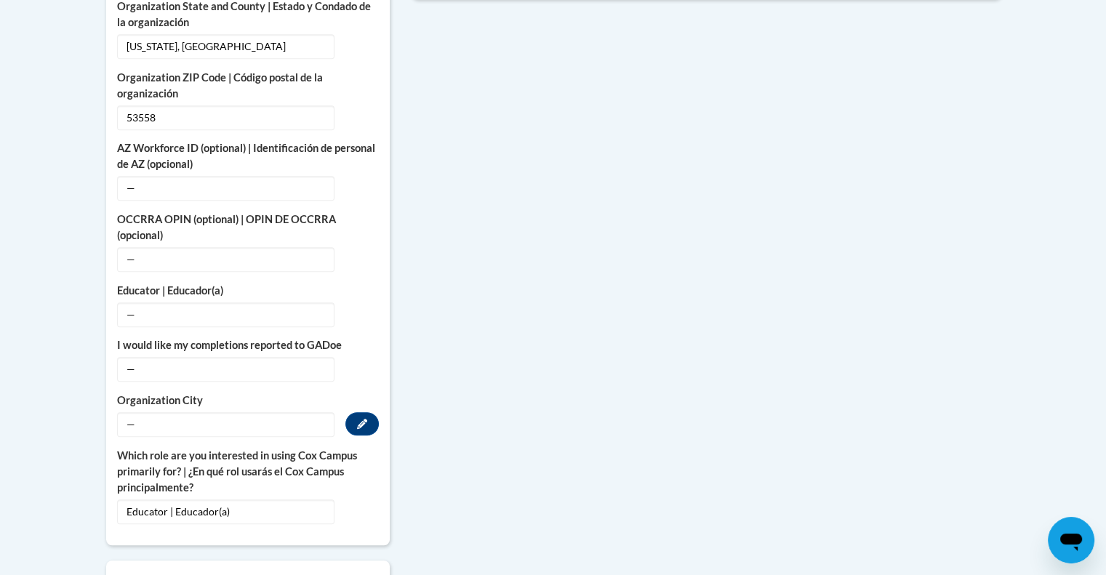
scroll to position [872, 0]
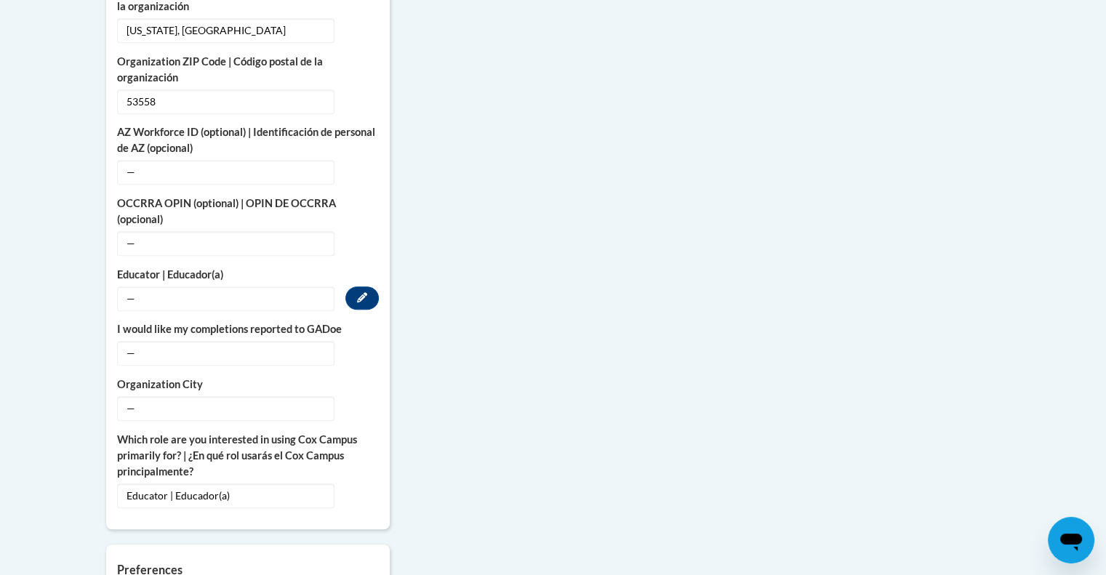
click at [217, 286] on span "—" at bounding box center [225, 298] width 217 height 25
click at [349, 286] on button "Edit" at bounding box center [361, 297] width 33 height 23
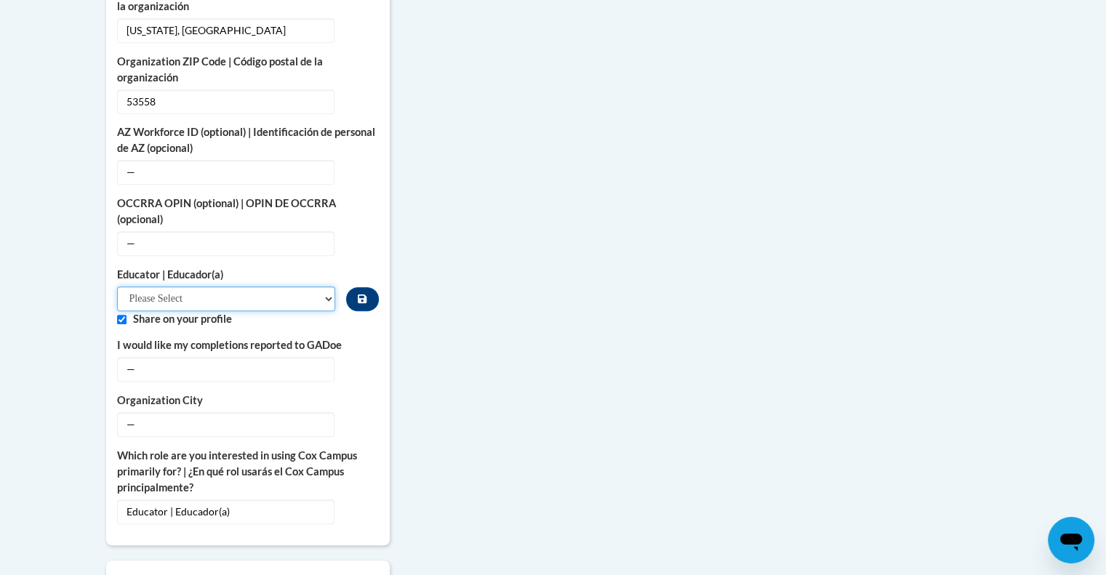
click at [188, 286] on select "Please Select Early Learning/Daycare Teacher/Family Home Care Provider | Maestr…" at bounding box center [226, 298] width 219 height 25
select select "8e40623d-54d0-45cd-9f92-5df65cd3f8cf"
click at [117, 286] on select "Please Select Early Learning/Daycare Teacher/Family Home Care Provider | Maestr…" at bounding box center [226, 298] width 219 height 25
click at [125, 315] on input "Custom profile fields" at bounding box center [121, 319] width 9 height 9
checkbox input "false"
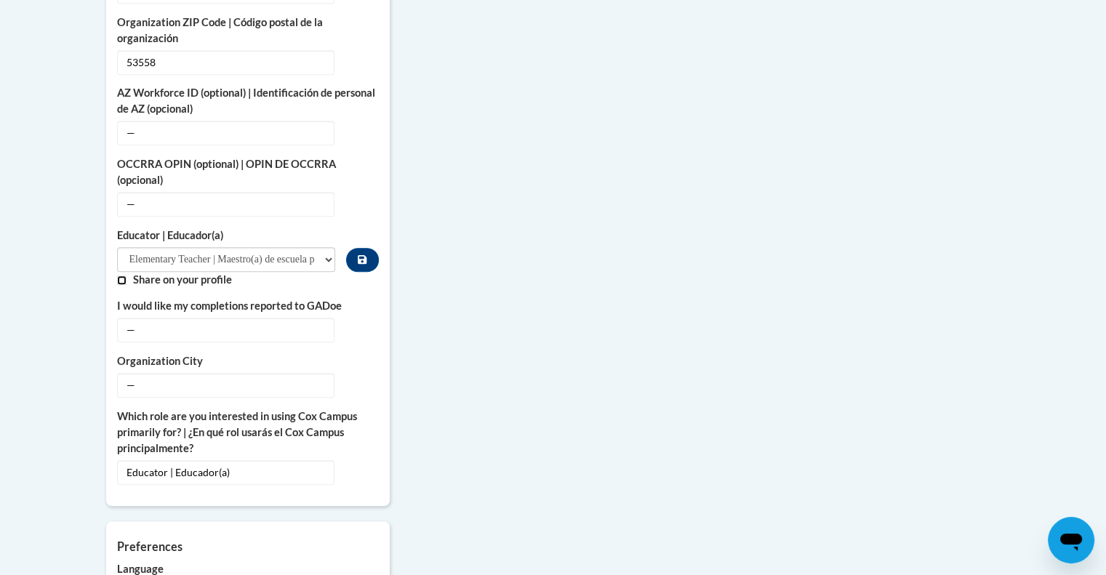
scroll to position [945, 0]
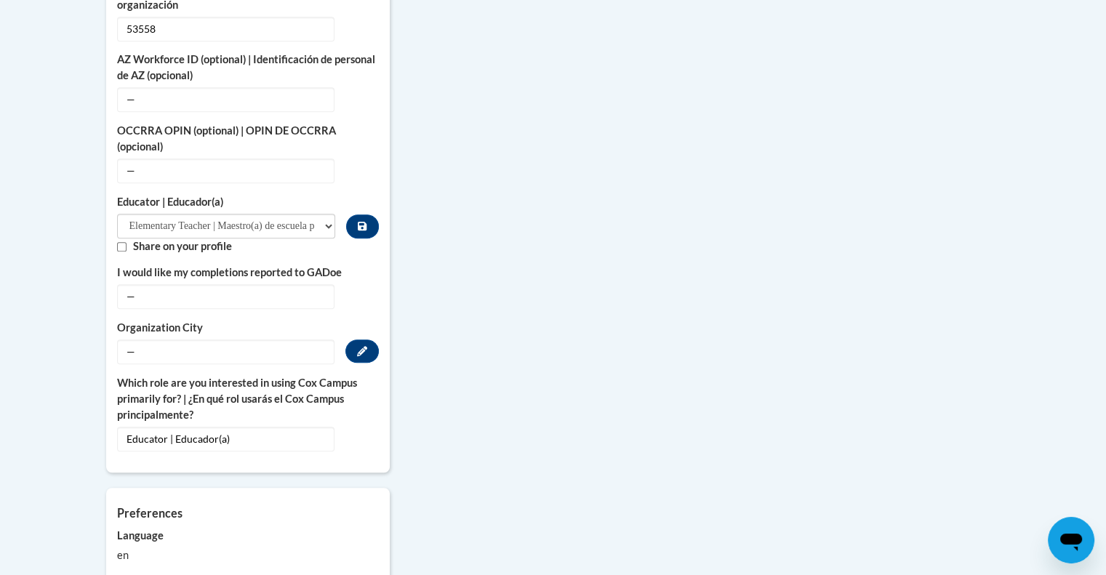
click at [223, 339] on span "—" at bounding box center [225, 351] width 217 height 25
click at [363, 346] on icon "Custom profile fields" at bounding box center [362, 351] width 10 height 10
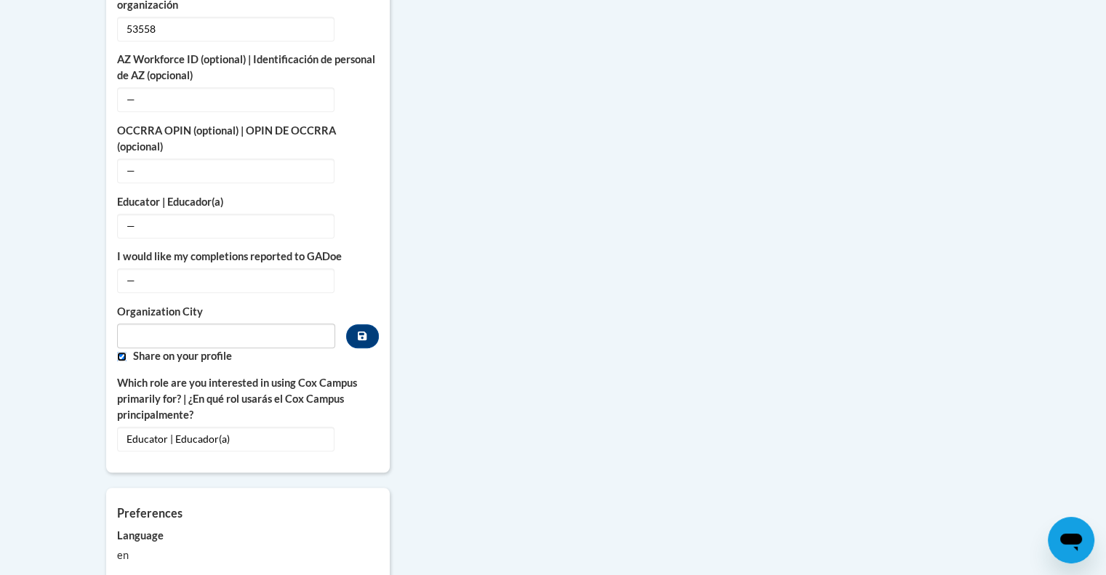
click at [118, 352] on input "Custom profile fields" at bounding box center [121, 356] width 9 height 9
checkbox input "false"
click at [192, 323] on input "Metadata input" at bounding box center [226, 335] width 219 height 25
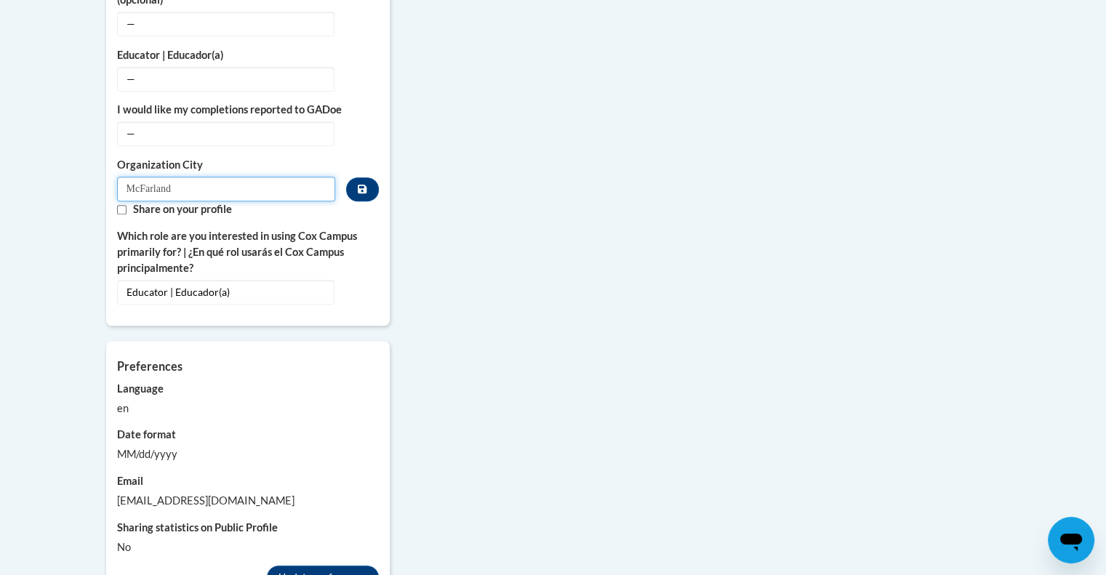
scroll to position [1090, 0]
type input "McFarland"
click at [361, 186] on icon "Custom profile fields" at bounding box center [362, 190] width 9 height 9
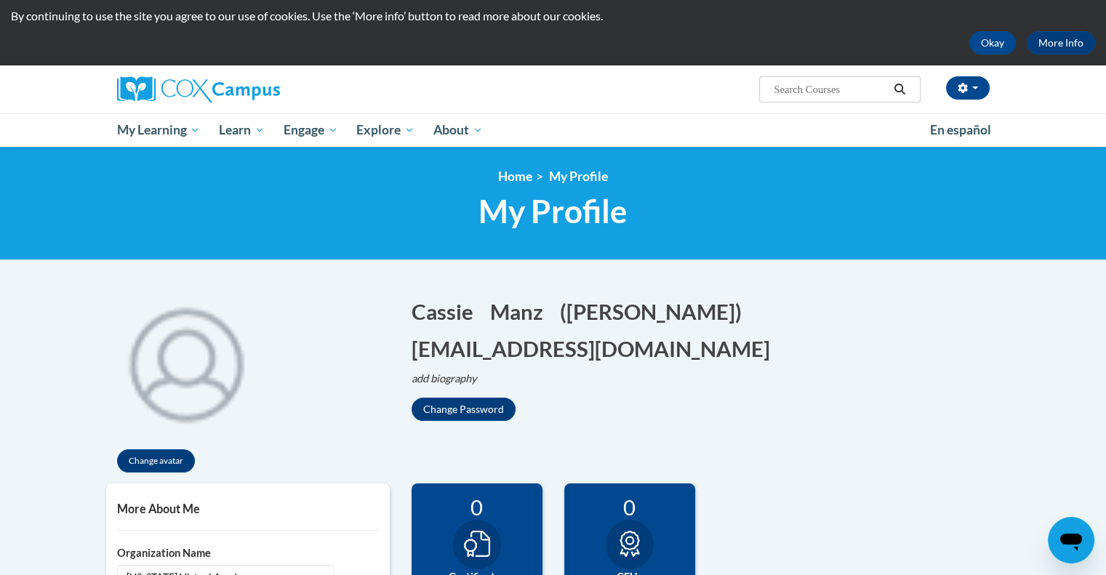
scroll to position [0, 0]
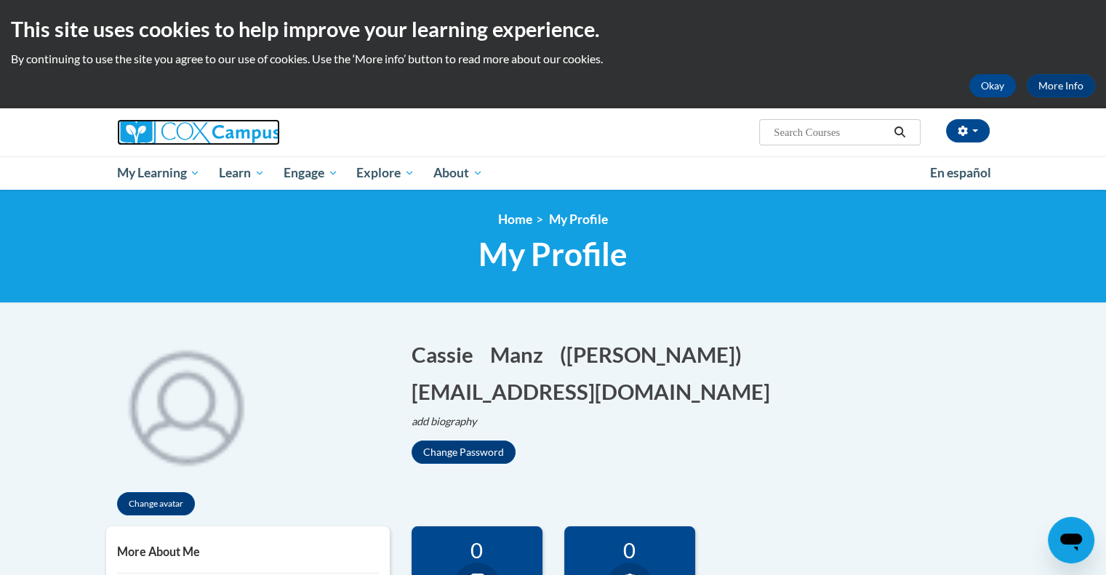
click at [193, 126] on img at bounding box center [198, 132] width 163 height 26
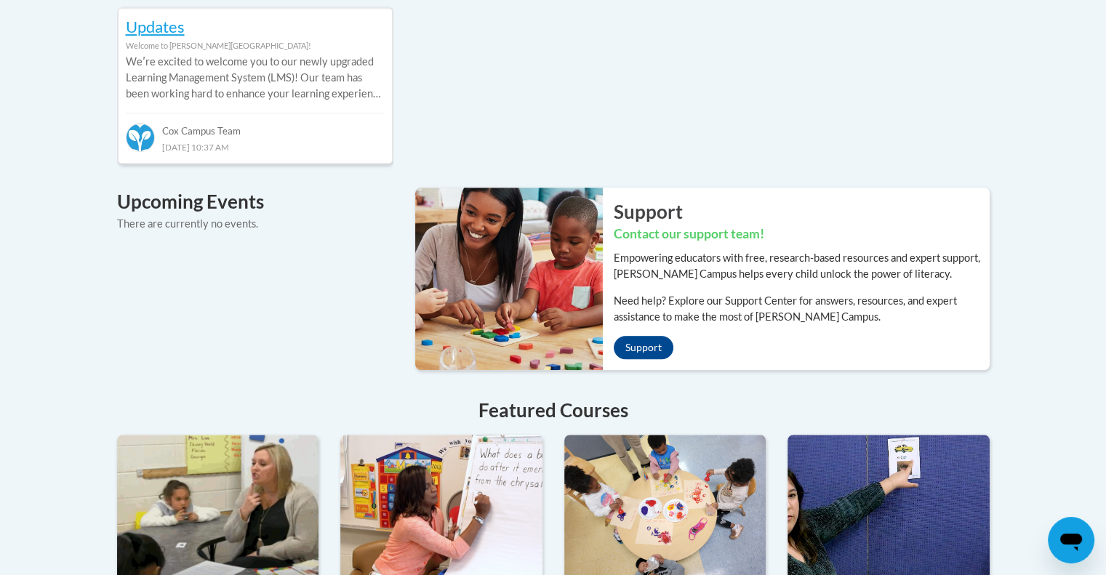
scroll to position [1309, 0]
